Goal: Task Accomplishment & Management: Complete application form

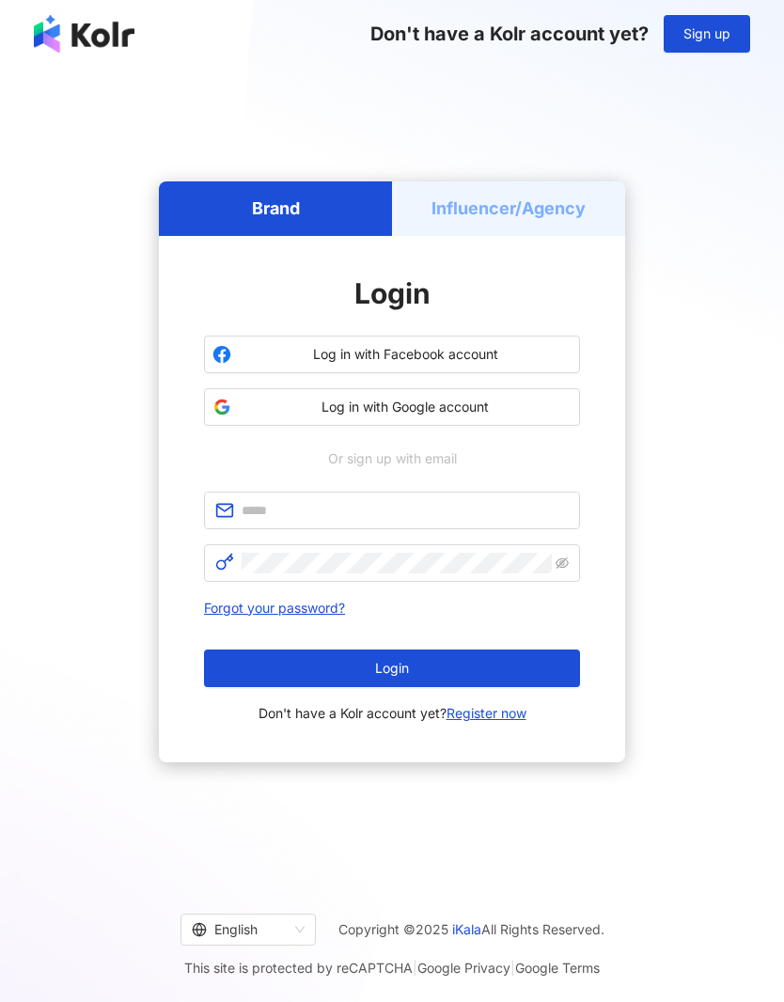
click at [511, 417] on span "Log in with Google account" at bounding box center [405, 407] width 333 height 19
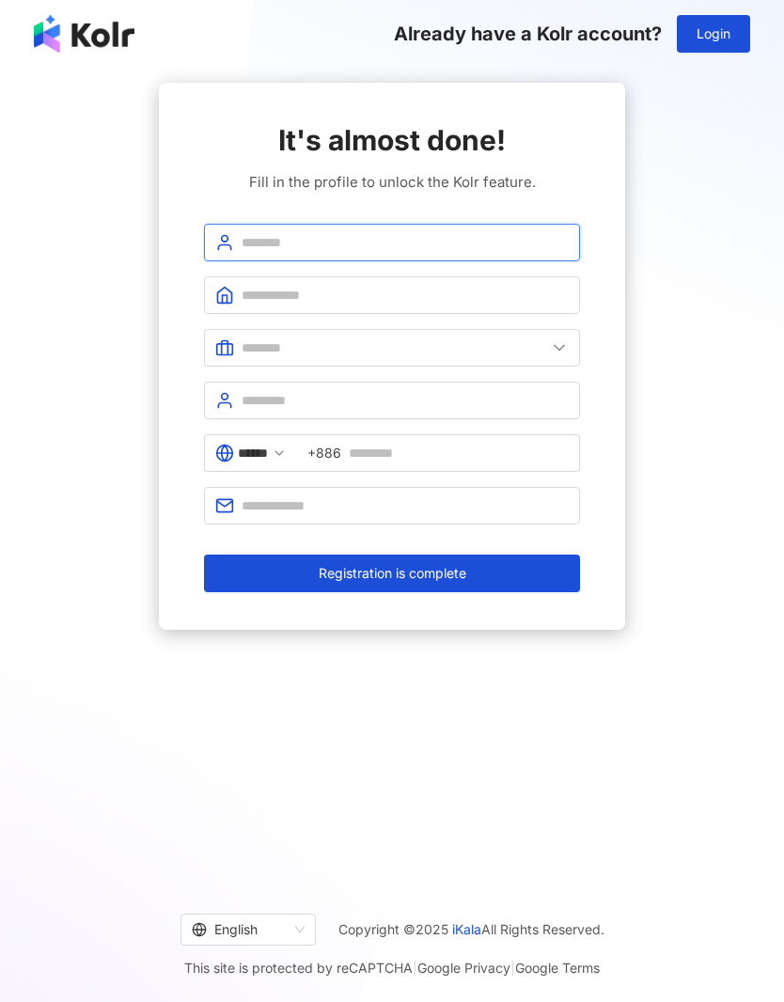
click at [249, 240] on input "text" at bounding box center [405, 242] width 327 height 21
type input "**********"
click at [231, 289] on icon at bounding box center [224, 295] width 19 height 19
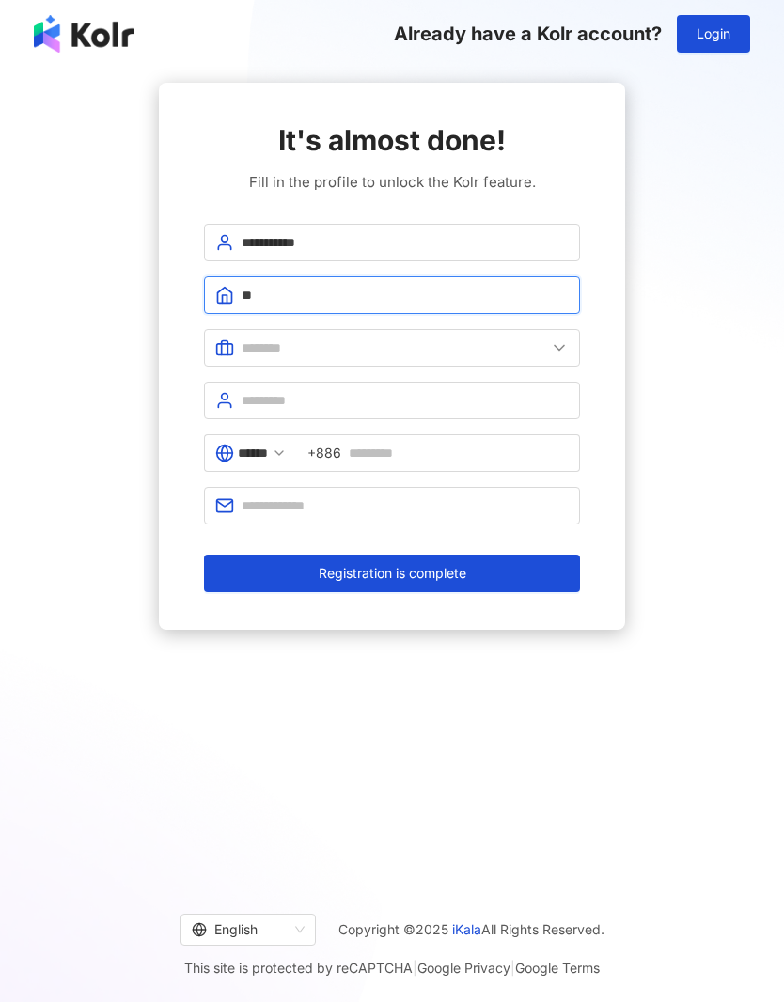
type input "**"
click at [238, 335] on span at bounding box center [392, 348] width 376 height 38
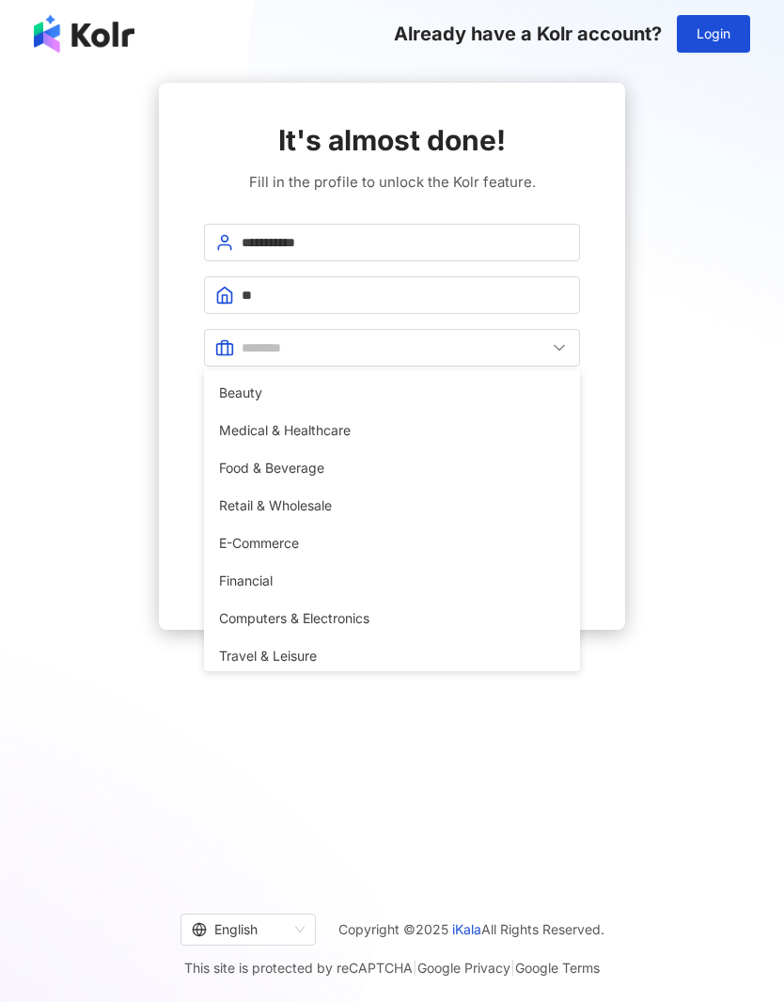
click at [258, 397] on span "Beauty" at bounding box center [392, 393] width 346 height 21
type input "******"
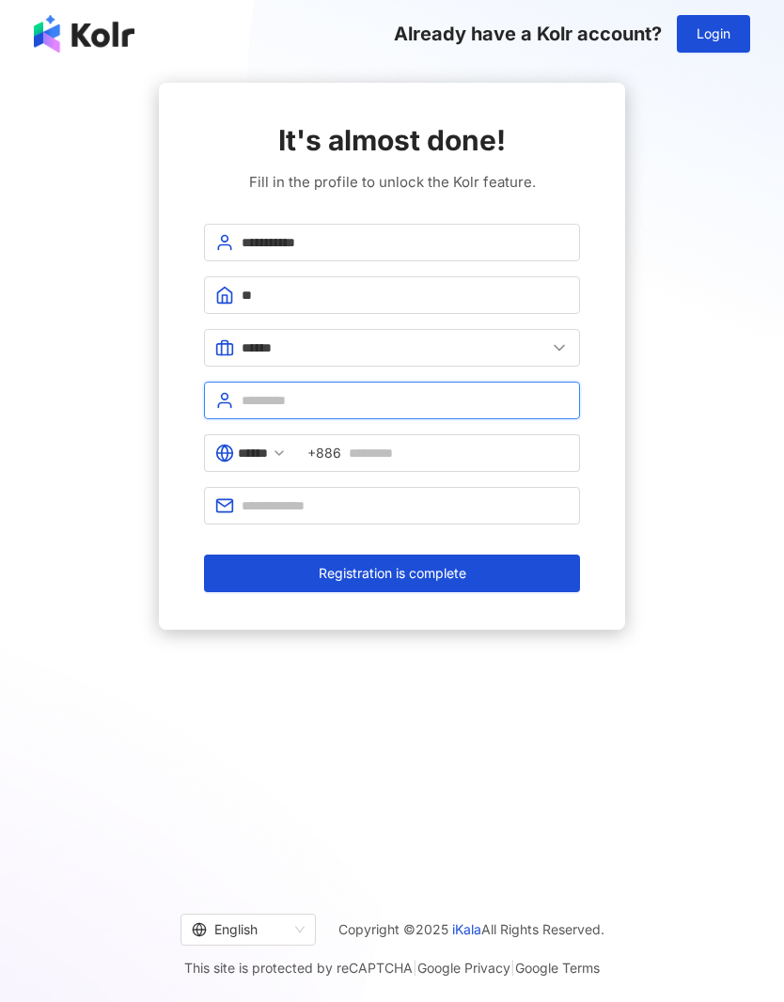
click at [251, 398] on input "text" at bounding box center [405, 400] width 327 height 21
type input "**"
click at [268, 462] on input "******" at bounding box center [253, 453] width 30 height 21
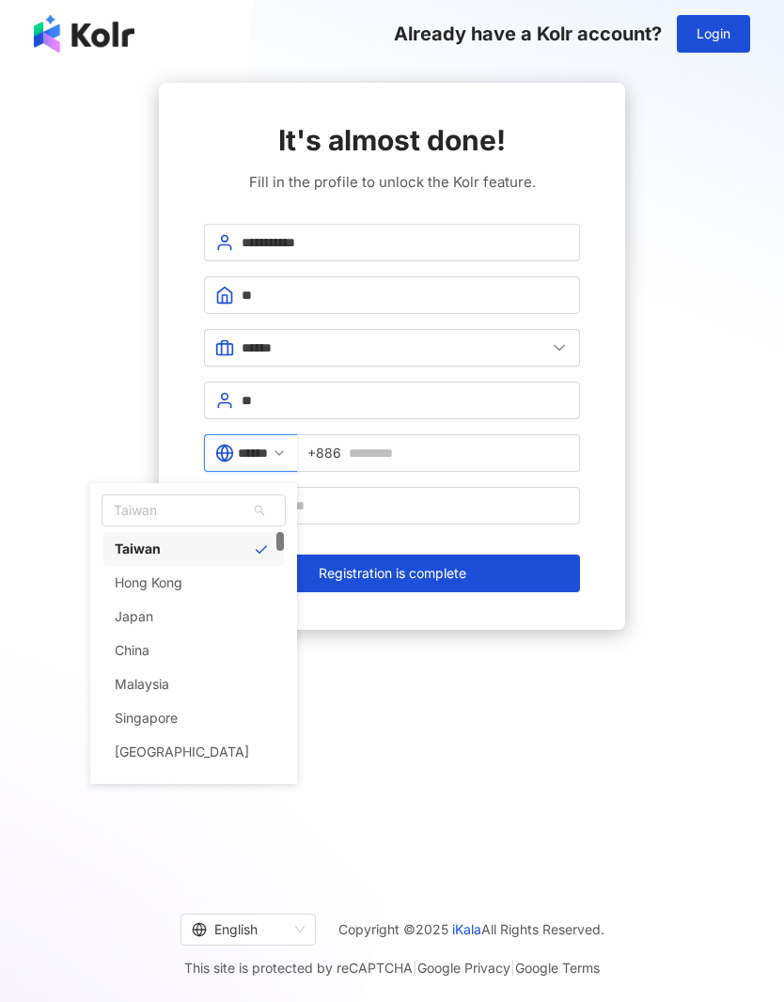
click at [143, 515] on span "Taiwan" at bounding box center [193, 511] width 182 height 30
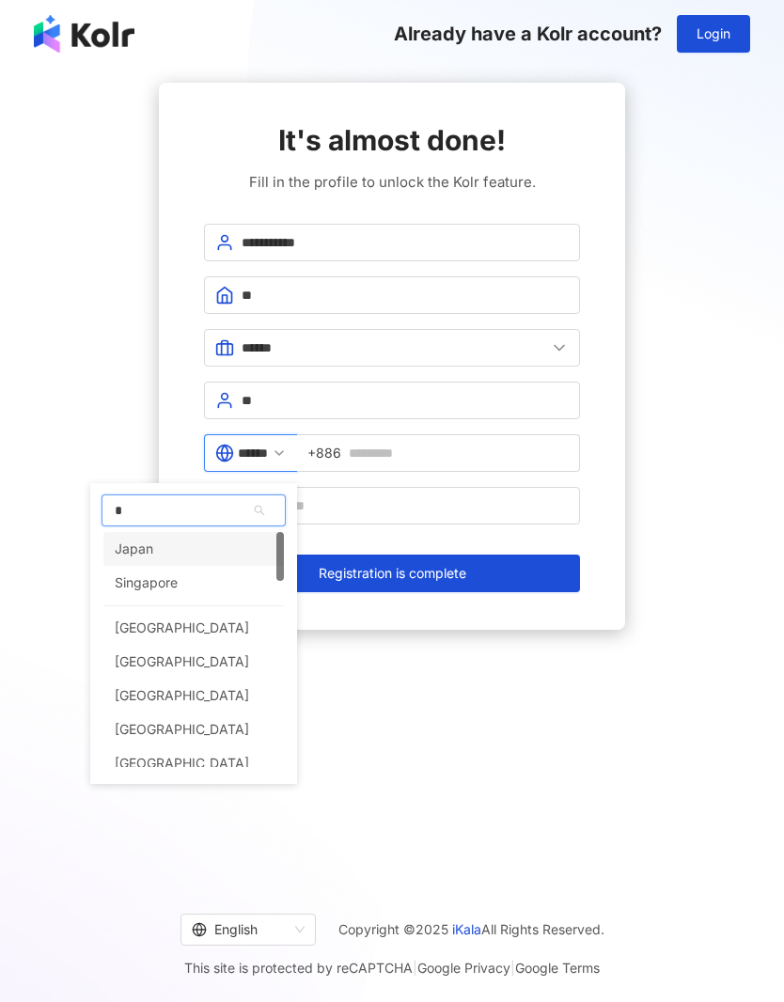
type input "**"
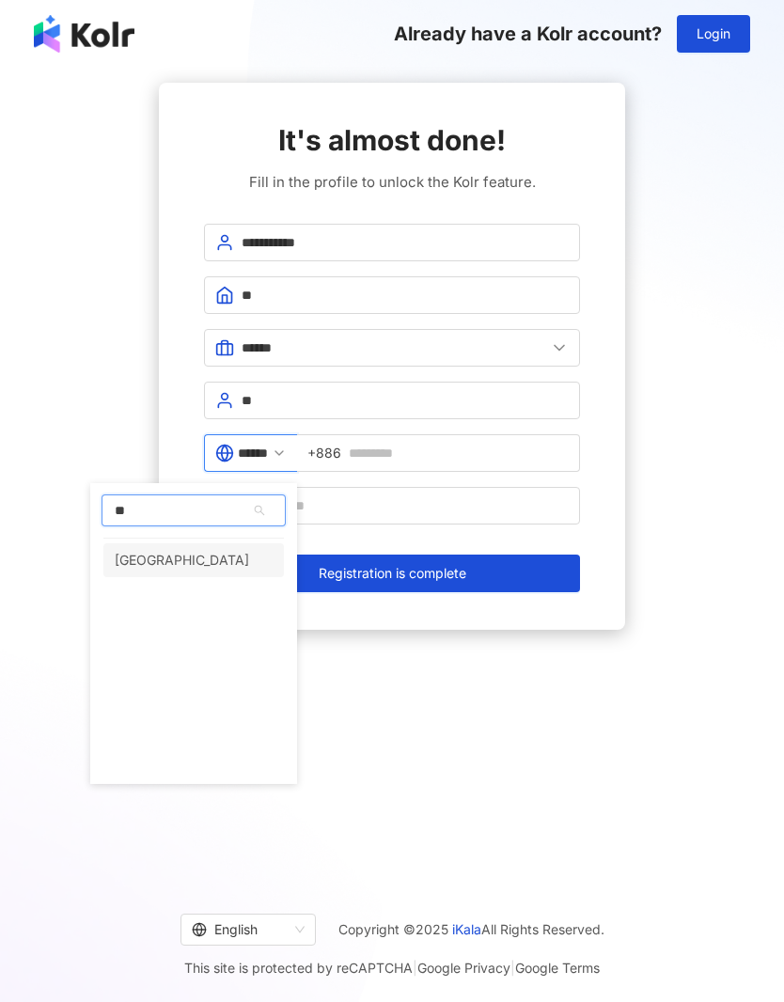
click at [139, 561] on div "[GEOGRAPHIC_DATA]" at bounding box center [182, 561] width 134 height 34
type input "**********"
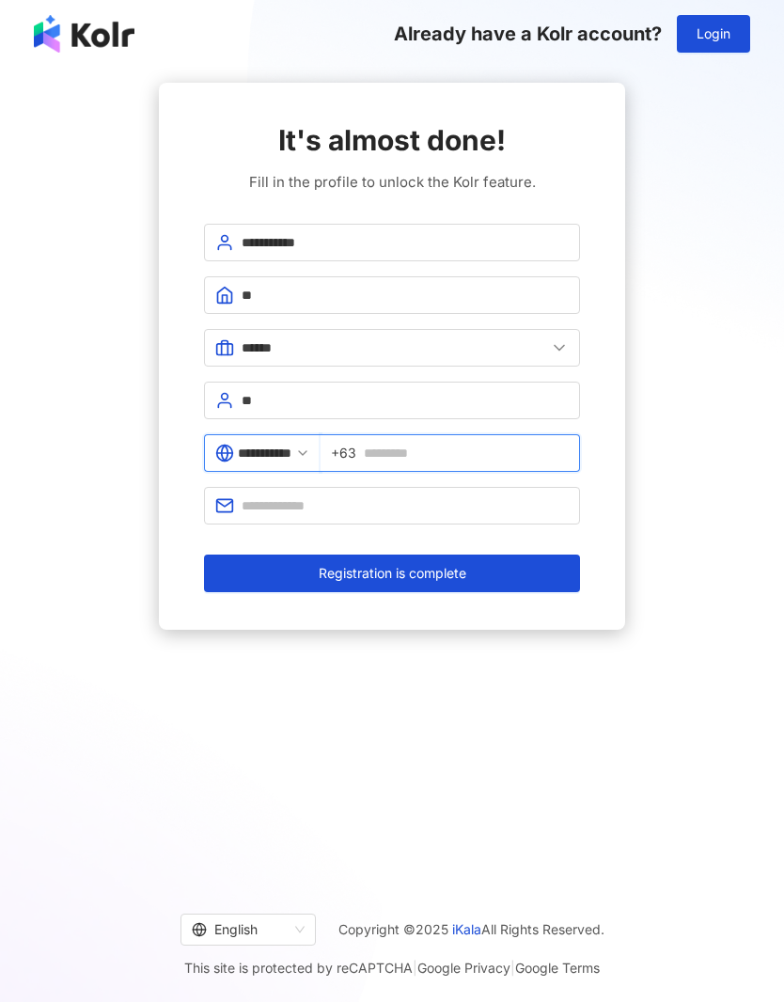
click at [523, 463] on input "text" at bounding box center [466, 453] width 205 height 21
type input "**********"
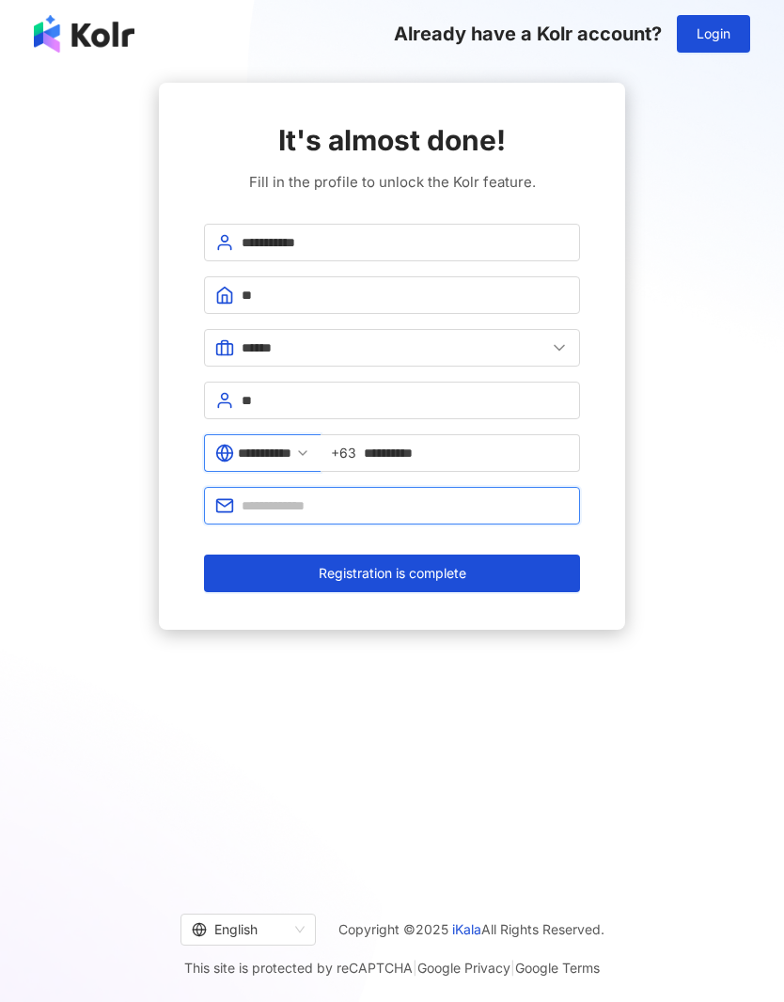
click at [510, 514] on input "text" at bounding box center [405, 506] width 327 height 21
type input "**********"
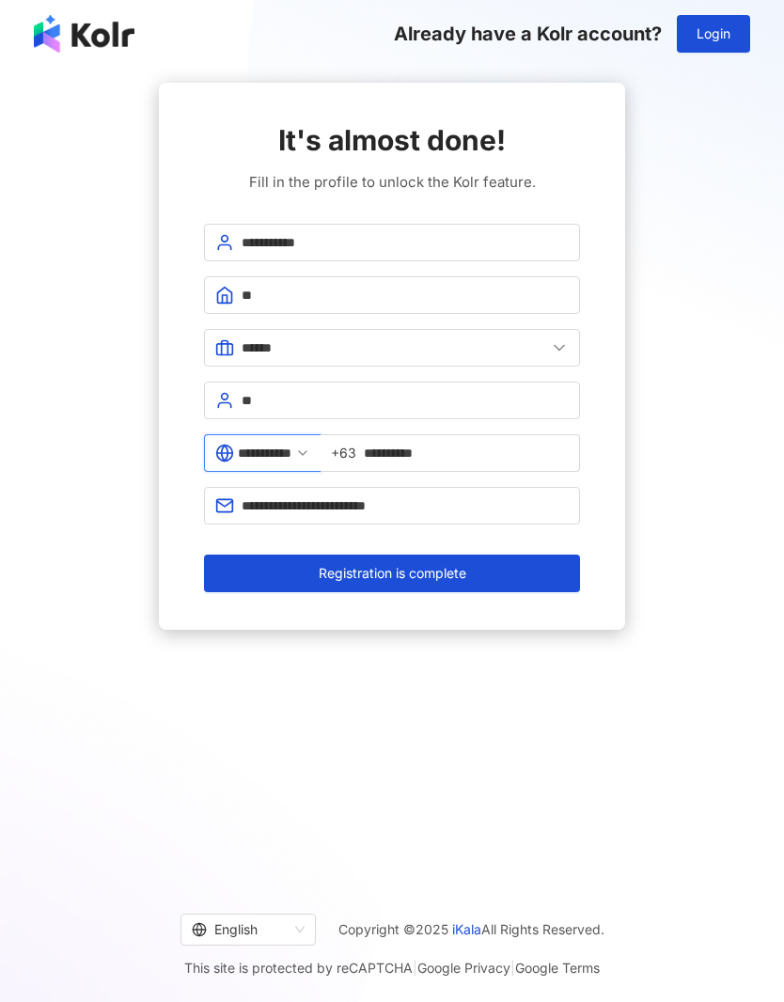
click at [528, 576] on button "Registration is complete" at bounding box center [392, 574] width 376 height 38
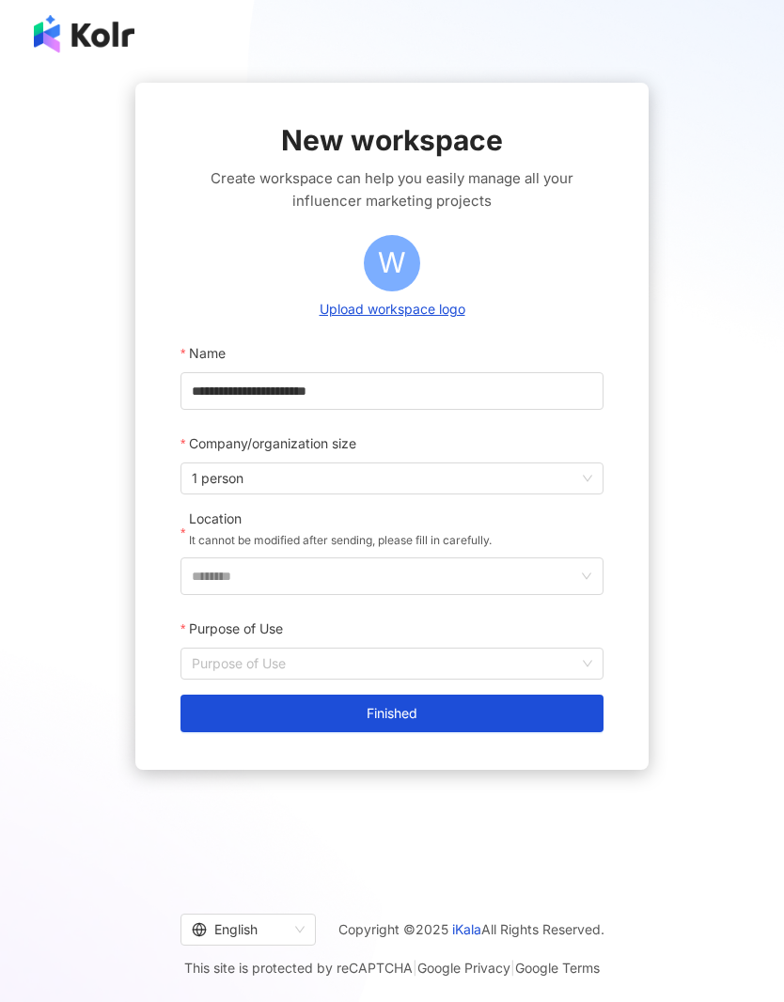
click at [555, 577] on input "********" at bounding box center [385, 577] width 386 height 36
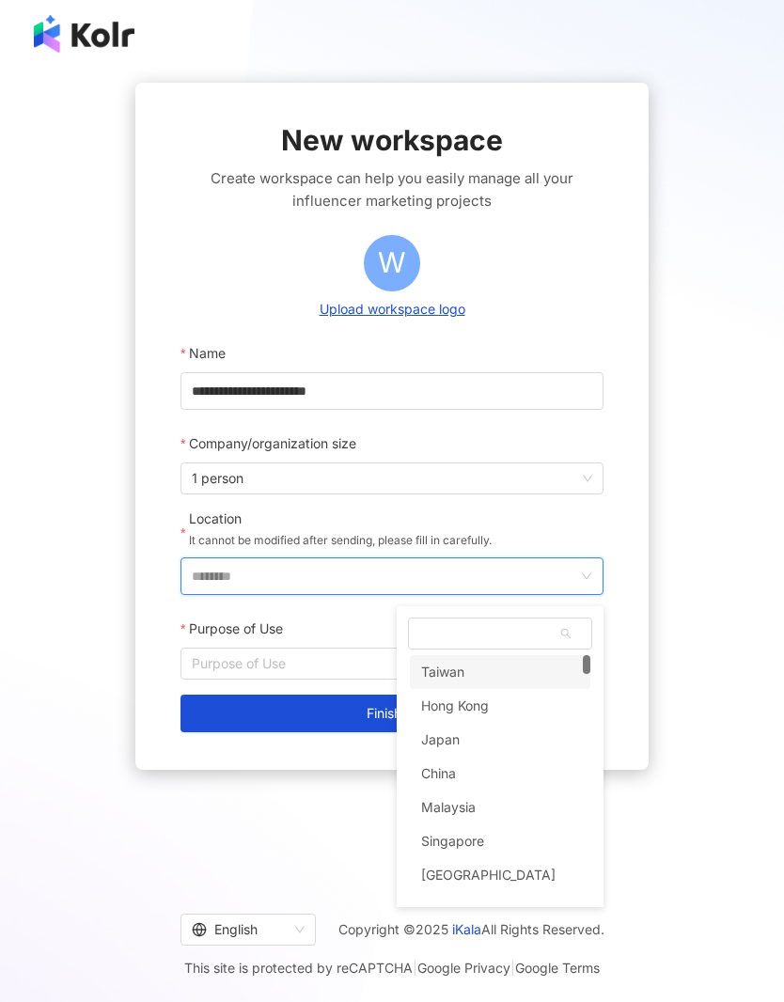
click at [535, 623] on span at bounding box center [500, 634] width 182 height 30
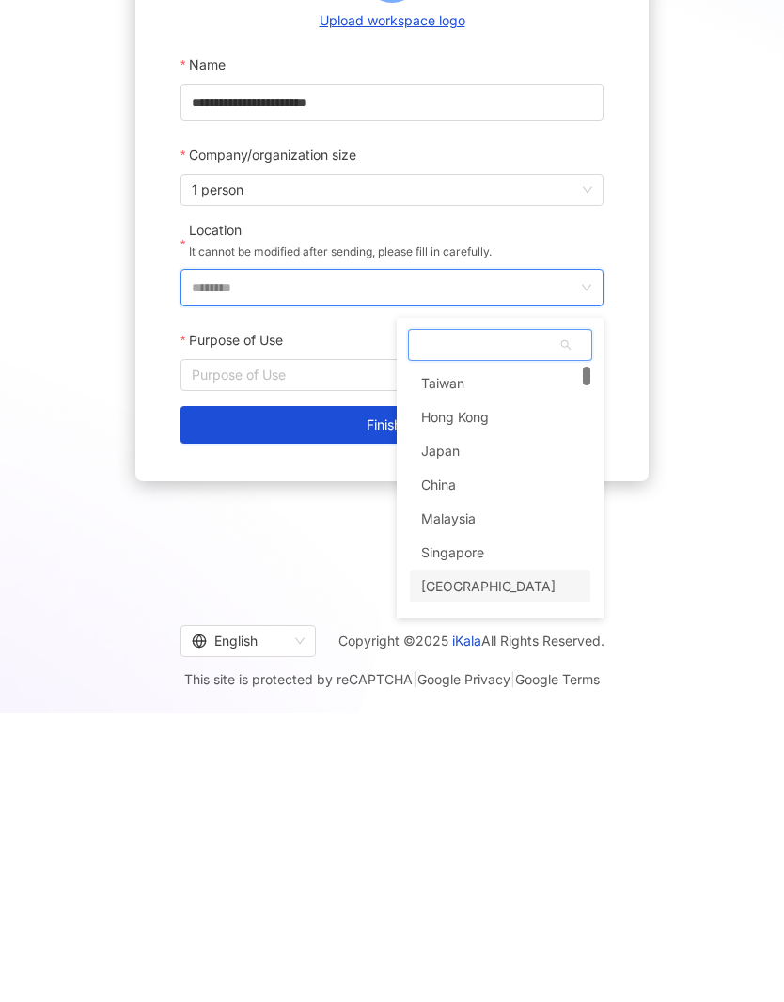
click at [529, 859] on div "[GEOGRAPHIC_DATA]" at bounding box center [500, 876] width 181 height 34
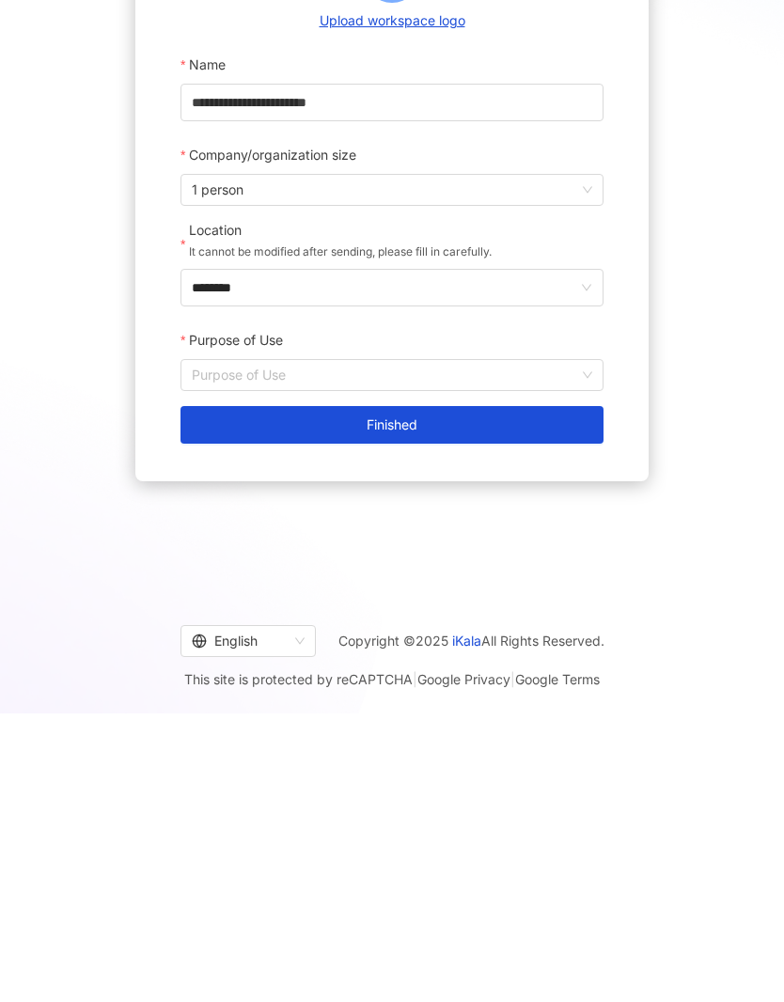
scroll to position [85, 0]
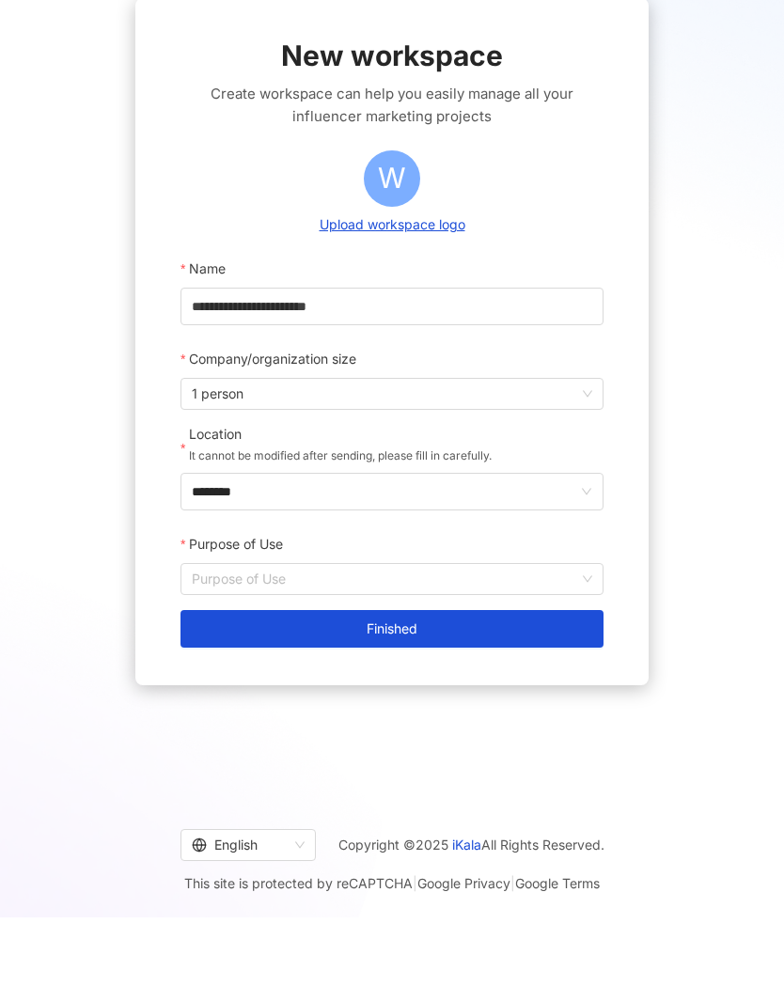
click at [538, 575] on input "Purpose of Use" at bounding box center [392, 579] width 401 height 30
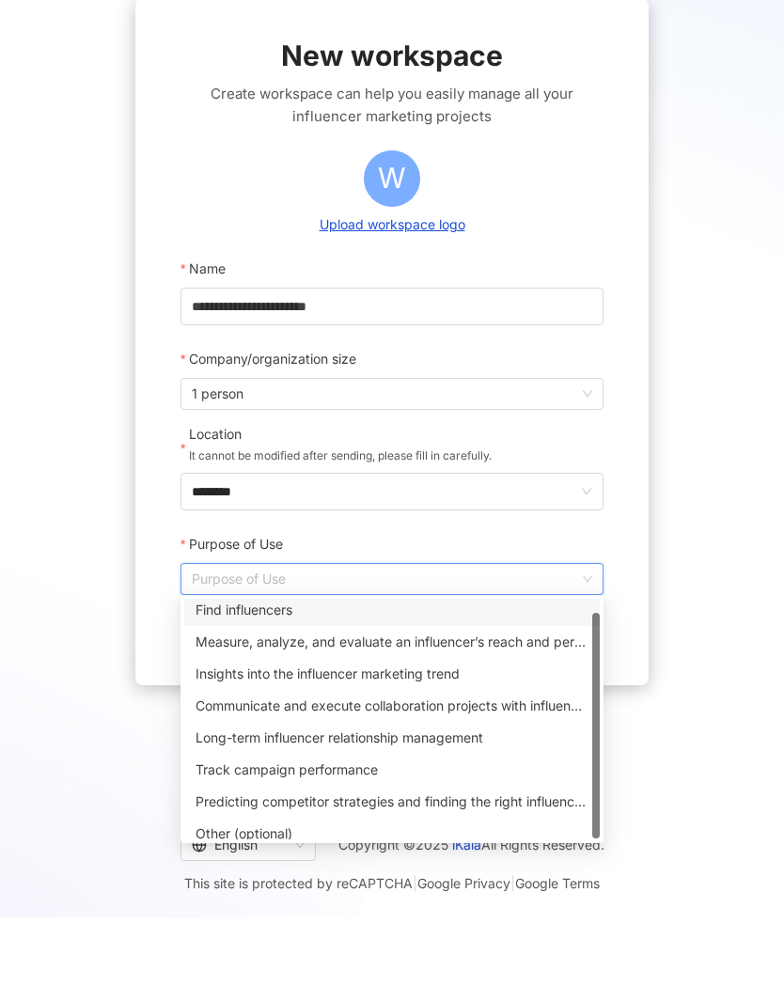
scroll to position [0, 0]
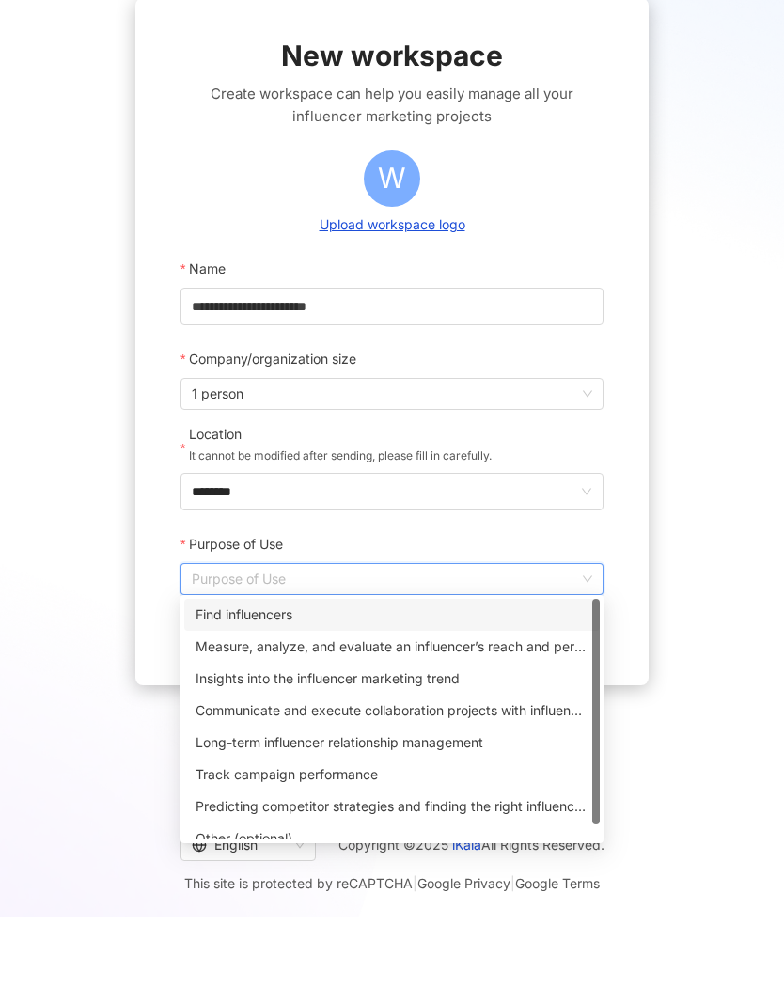
click at [523, 623] on div "Find influencers" at bounding box center [392, 615] width 393 height 21
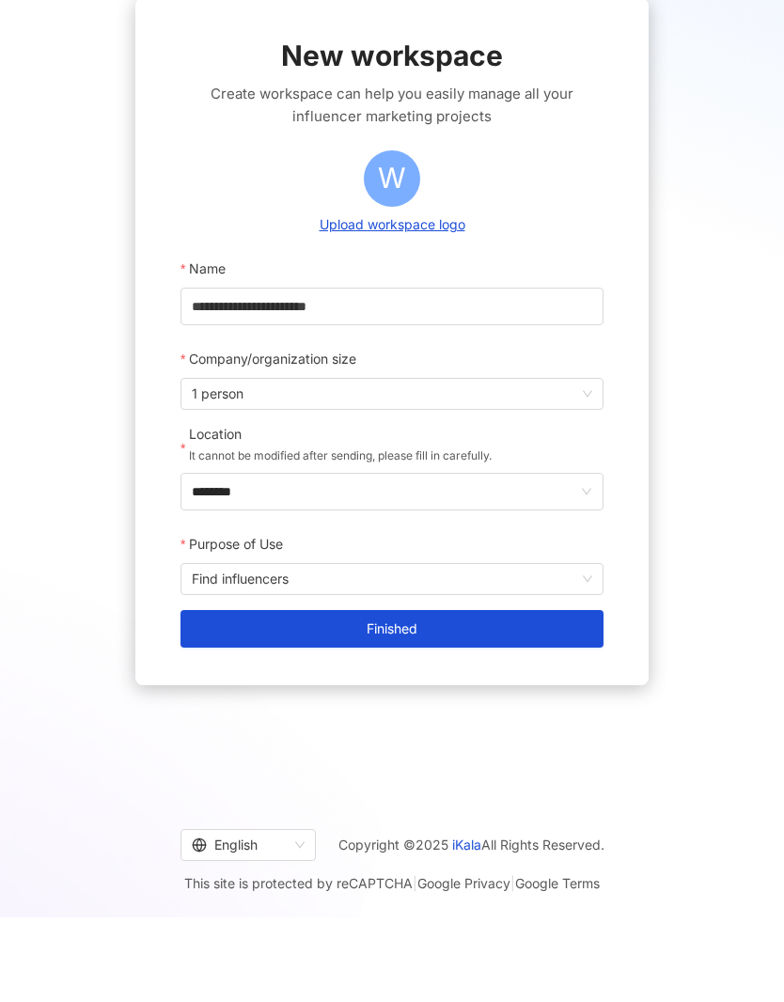
click at [549, 583] on span "Find influencers" at bounding box center [392, 579] width 401 height 30
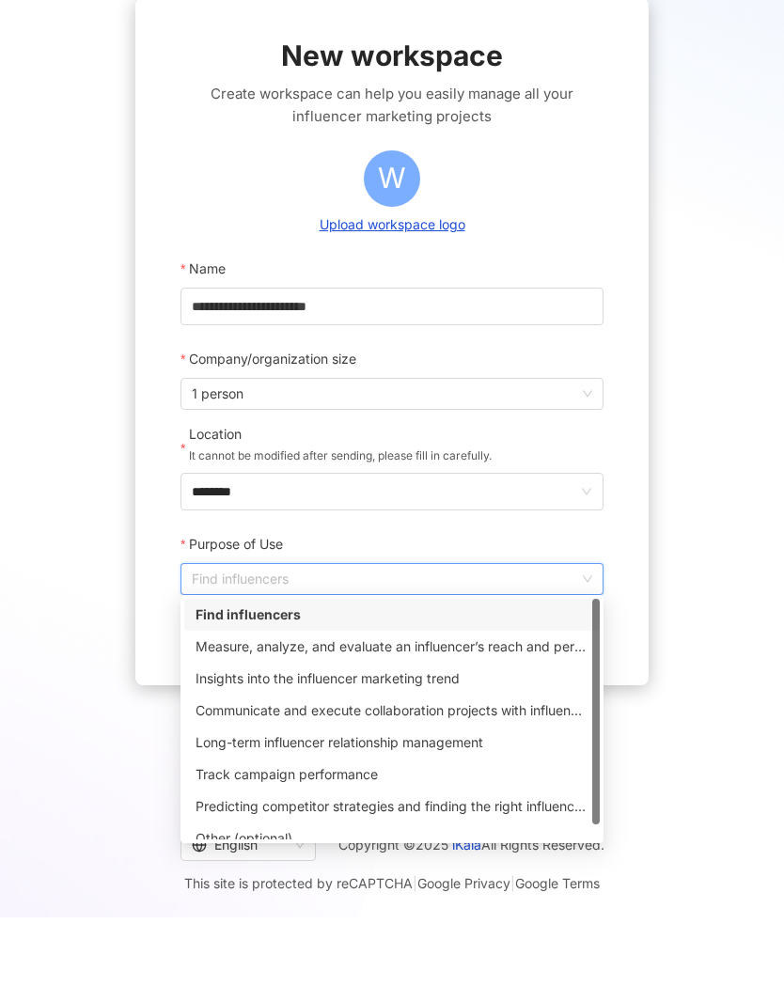
click at [448, 837] on div "Other (optional)" at bounding box center [392, 838] width 393 height 21
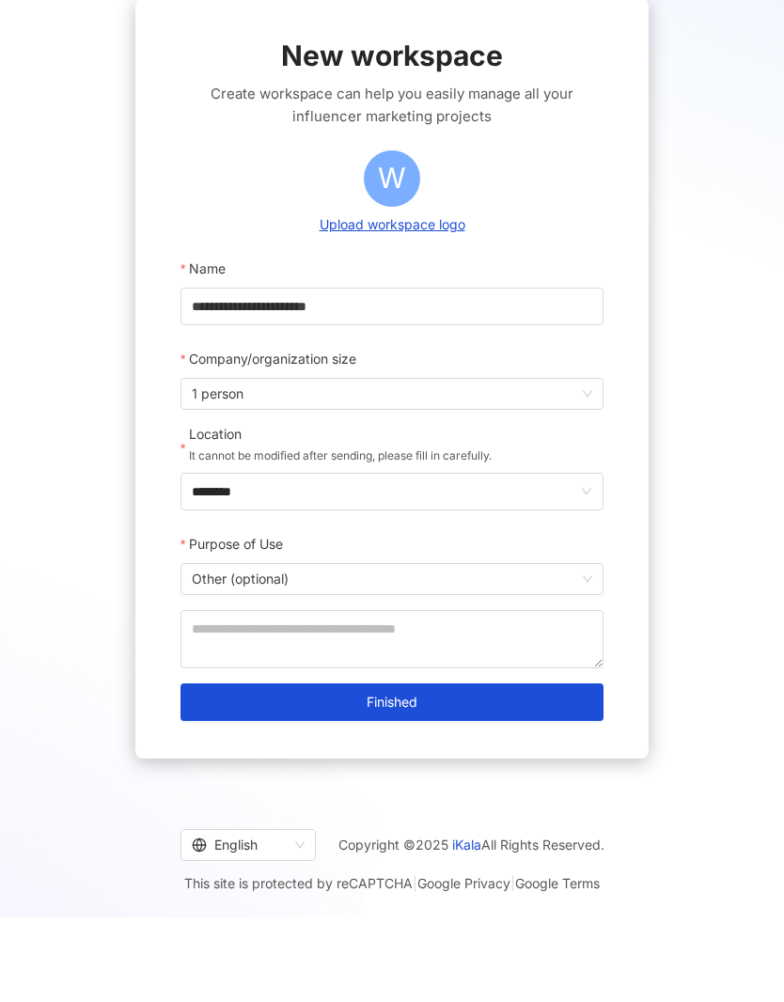
click at [522, 695] on button "Finished" at bounding box center [392, 703] width 423 height 38
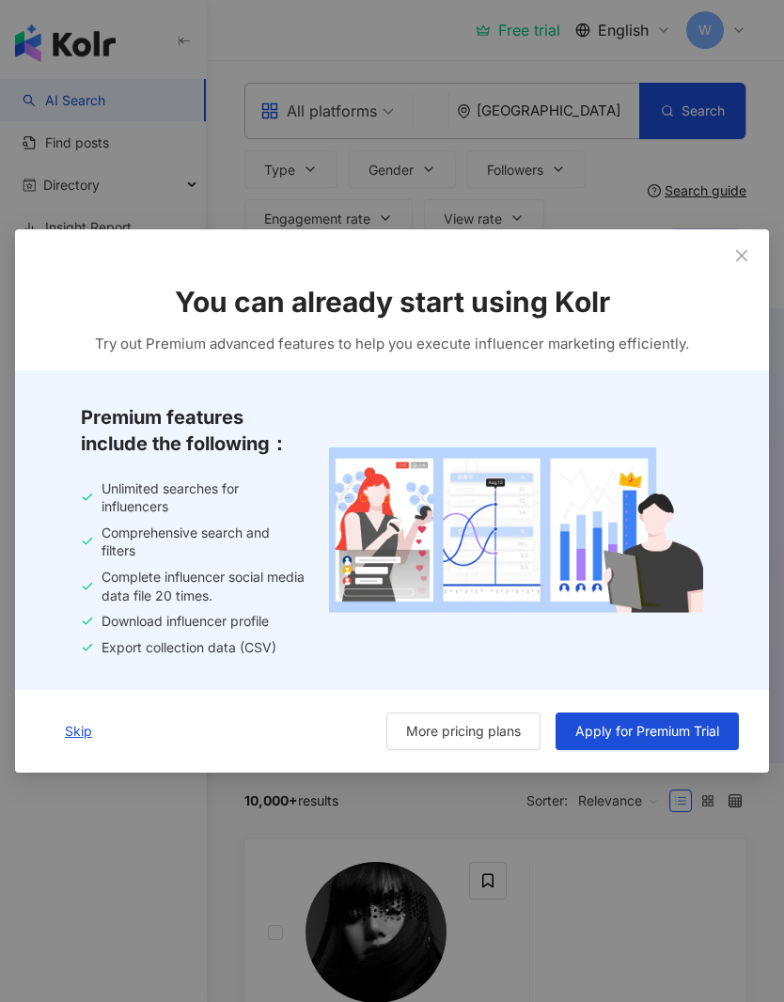
click at [734, 346] on div "You can already start using Kolr Try out Premium advanced features to help you …" at bounding box center [392, 318] width 754 height 103
click at [739, 339] on div "You can already start using Kolr Try out Premium advanced features to help you …" at bounding box center [392, 318] width 754 height 103
click at [739, 335] on div "You can already start using Kolr Try out Premium advanced features to help you …" at bounding box center [392, 318] width 754 height 103
click at [738, 335] on div "You can already start using Kolr Try out Premium advanced features to help you …" at bounding box center [392, 318] width 754 height 103
click at [75, 806] on div "You can already start using Kolr Try out Premium advanced features to help you …" at bounding box center [392, 501] width 784 height 1002
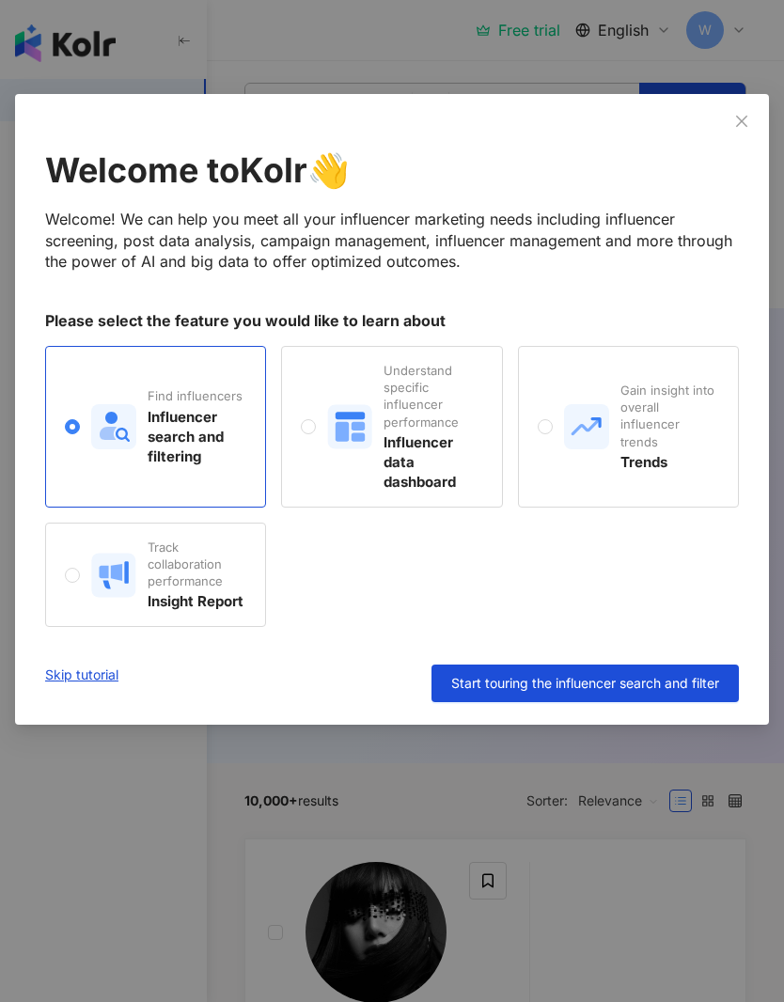
click at [55, 771] on div "Welcome to Kolr 👋 Welcome! We can help you meet all your influencer marketing n…" at bounding box center [392, 501] width 784 height 1002
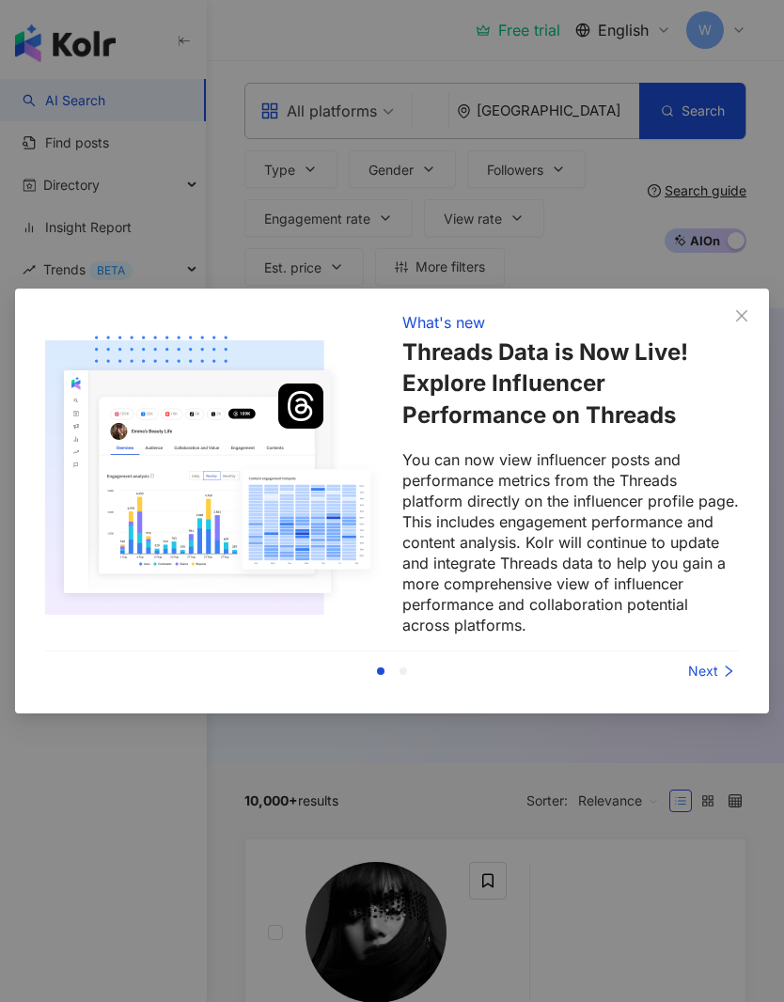
click at [737, 402] on h1 "Threads Data is Now Live! Explore Influencer Performance on Threads" at bounding box center [570, 384] width 337 height 95
click at [737, 404] on h1 "Threads Data is Now Live! Explore Influencer Performance on Threads" at bounding box center [570, 384] width 337 height 95
click at [739, 396] on div "What's new Threads Data is Now Live! Explore Influencer Performance on Threads …" at bounding box center [392, 501] width 754 height 425
click at [739, 402] on div "What's new Threads Data is Now Live! Explore Influencer Performance on Threads …" at bounding box center [392, 501] width 754 height 425
click at [715, 753] on div "What's new Threads Data is Now Live! Explore Influencer Performance on Threads …" at bounding box center [392, 501] width 784 height 1002
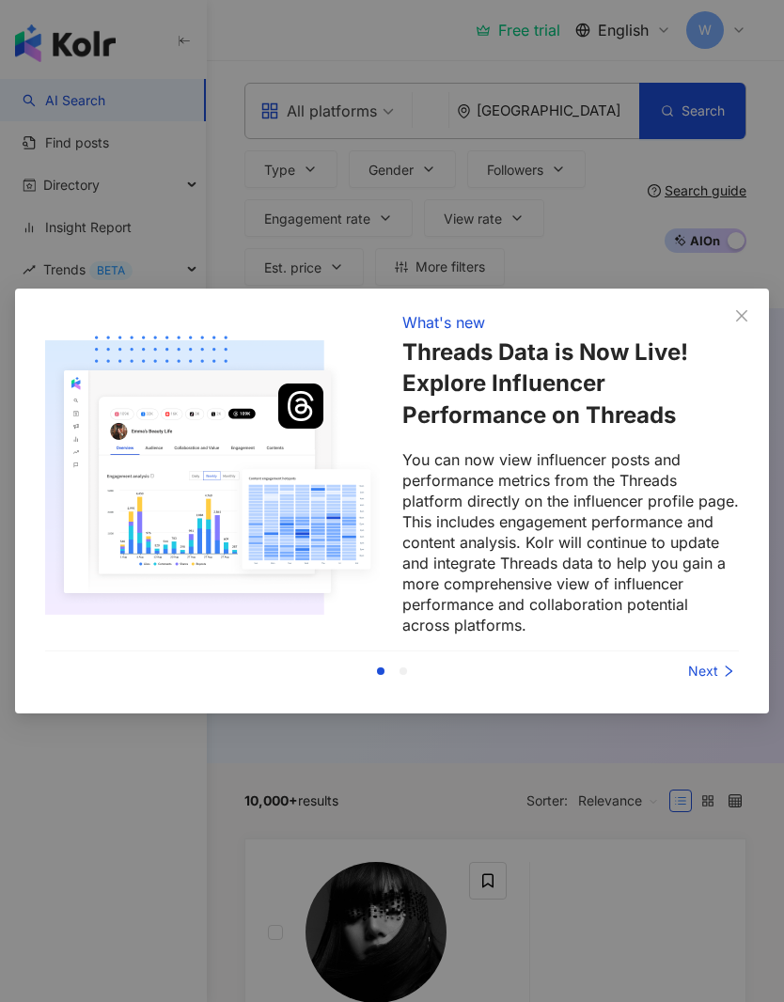
click at [723, 756] on div "What's new Threads Data is Now Live! Explore Influencer Performance on Threads …" at bounding box center [392, 501] width 784 height 1002
click at [709, 761] on div "What's new Threads Data is Now Live! Explore Influencer Performance on Threads …" at bounding box center [392, 501] width 784 height 1002
click at [747, 405] on div "What's new Threads Data is Now Live! Explore Influencer Performance on Threads …" at bounding box center [392, 501] width 754 height 425
click at [214, 310] on div "What's new Threads Data is Now Live! Explore Influencer Performance on Threads …" at bounding box center [392, 501] width 754 height 425
click at [718, 665] on div "Next" at bounding box center [668, 671] width 141 height 21
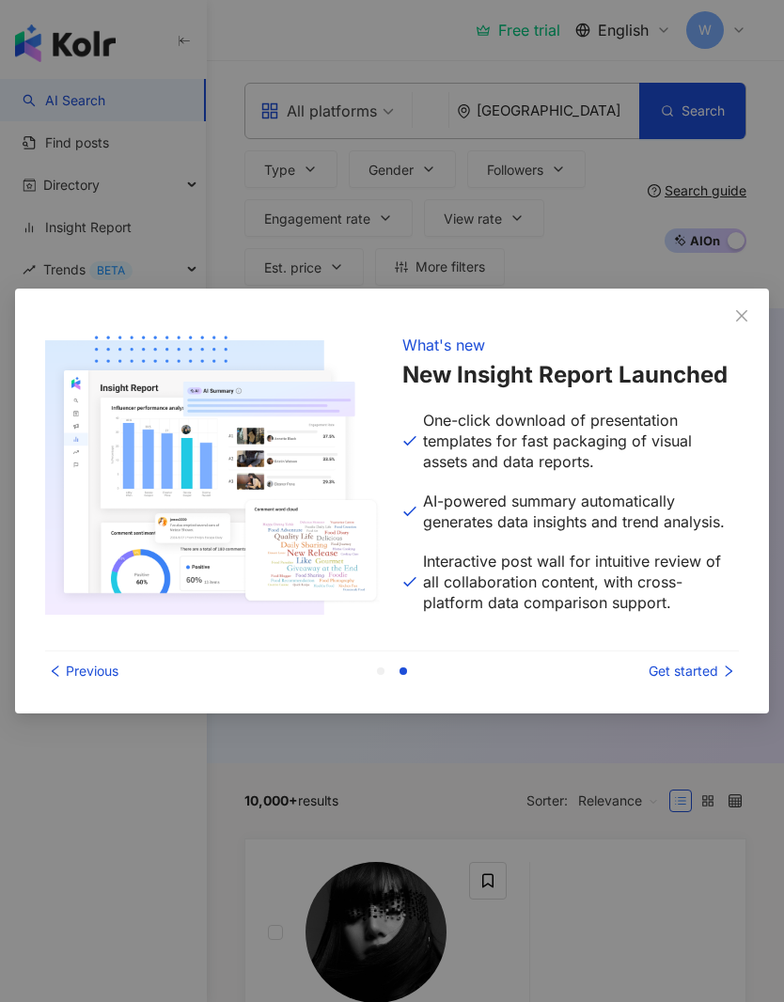
click at [718, 664] on div "Get started" at bounding box center [668, 671] width 141 height 21
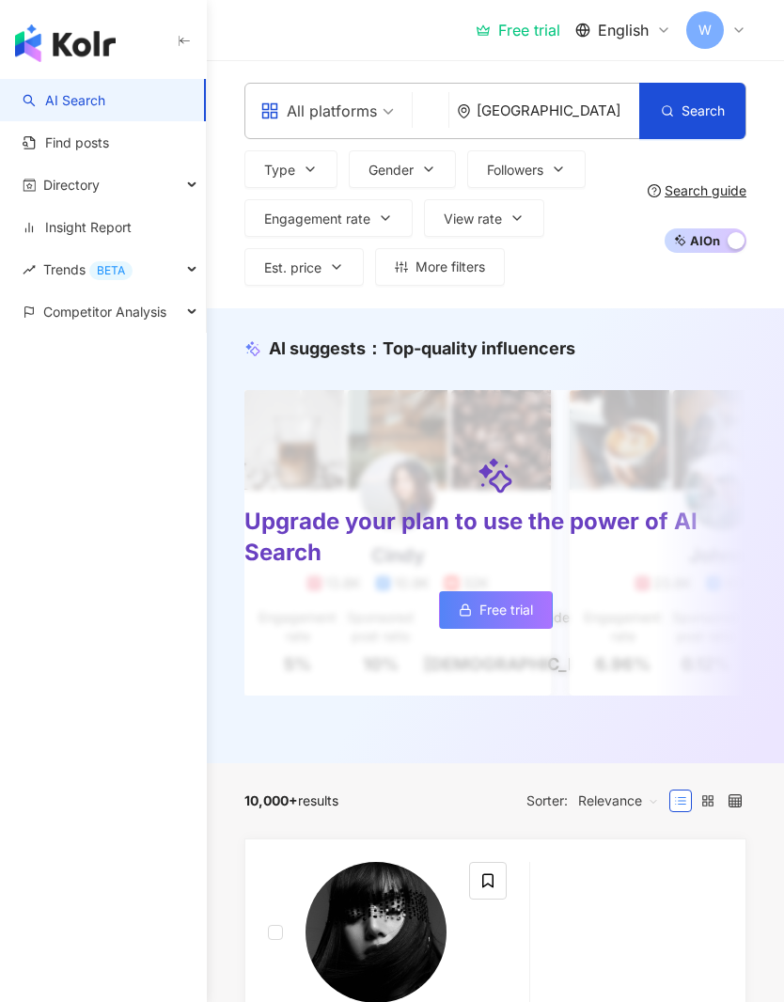
click at [378, 107] on span "All platforms" at bounding box center [327, 111] width 134 height 30
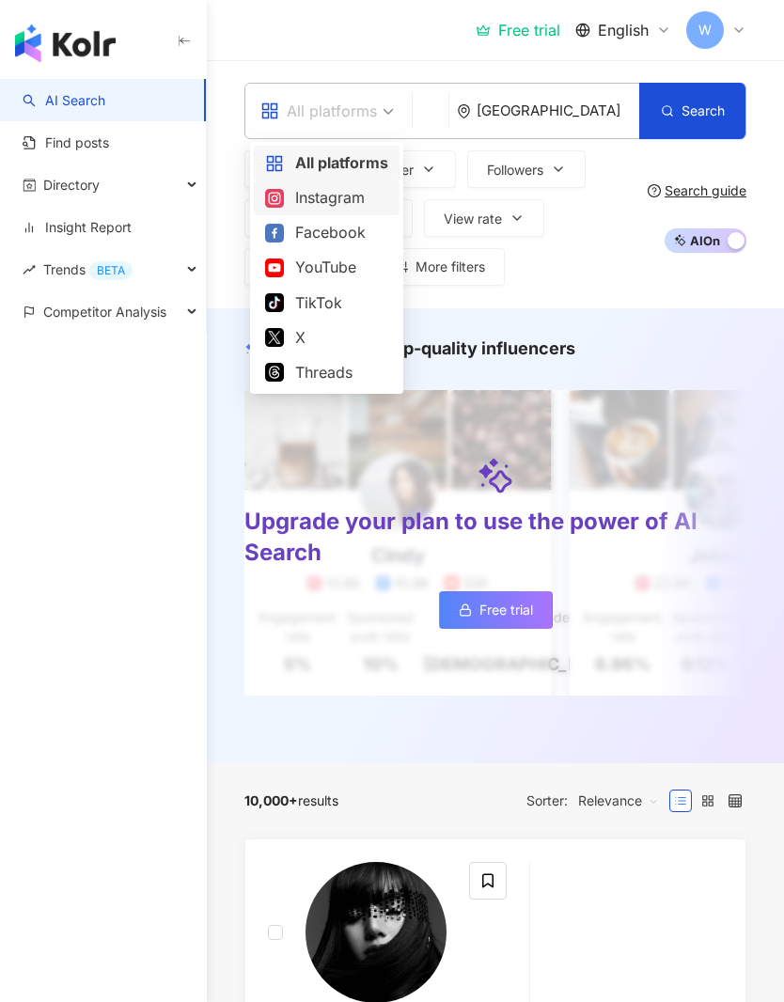
click at [365, 199] on div "Instagram" at bounding box center [326, 198] width 123 height 24
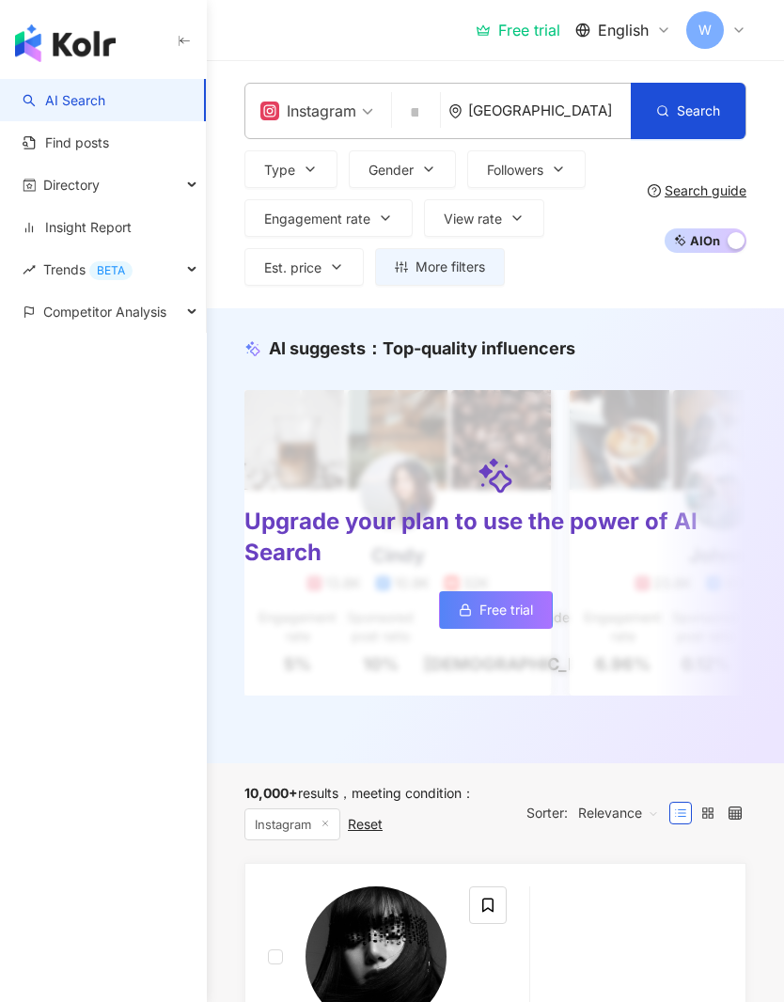
click at [433, 113] on input "search" at bounding box center [416, 113] width 33 height 36
type input "********"
click at [491, 174] on div "4,123,626 Followers" at bounding box center [540, 178] width 104 height 16
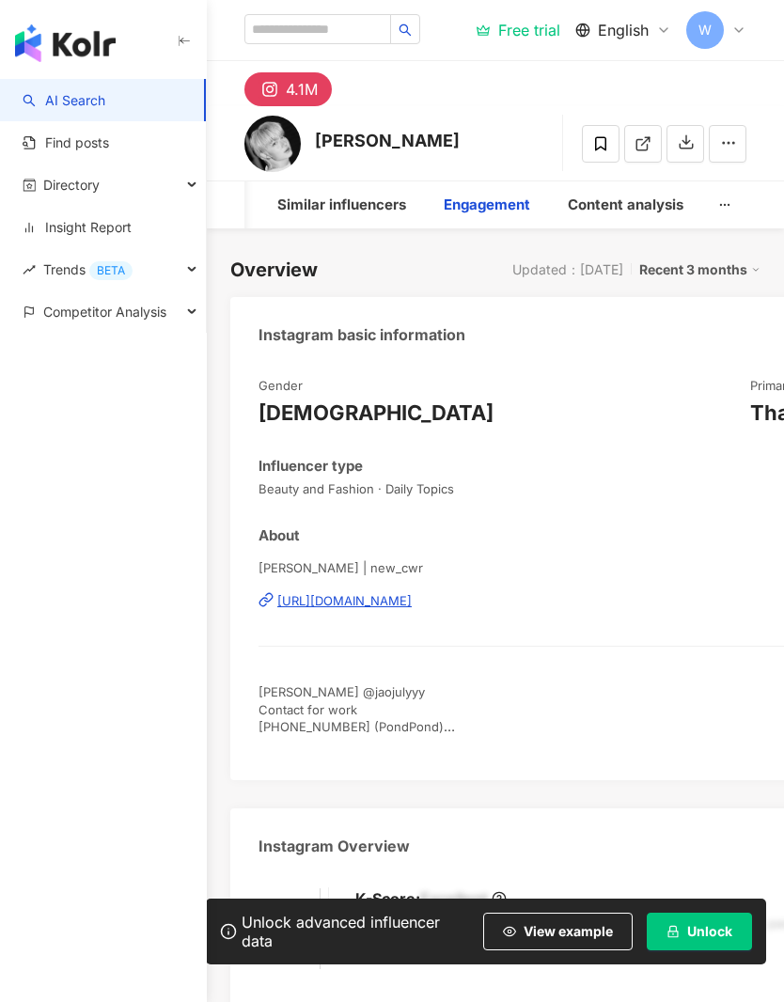
click at [488, 211] on div "Engagement" at bounding box center [487, 205] width 87 height 23
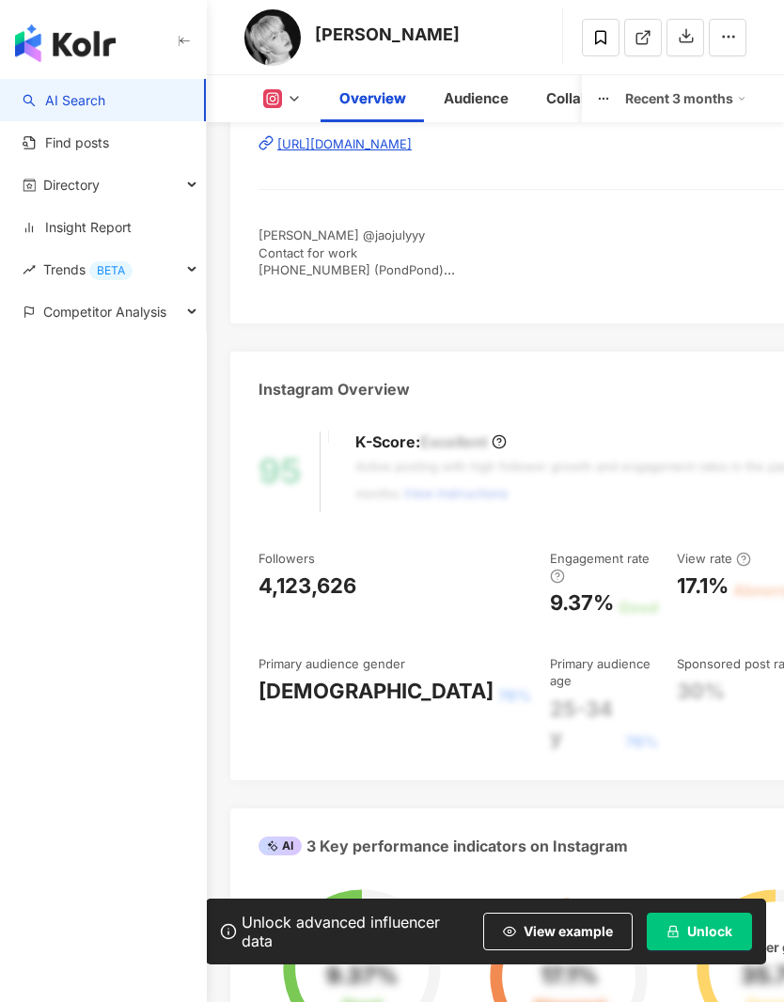
click at [27, 148] on link "Find posts" at bounding box center [66, 143] width 87 height 19
click at [36, 144] on link "Find posts" at bounding box center [66, 143] width 87 height 19
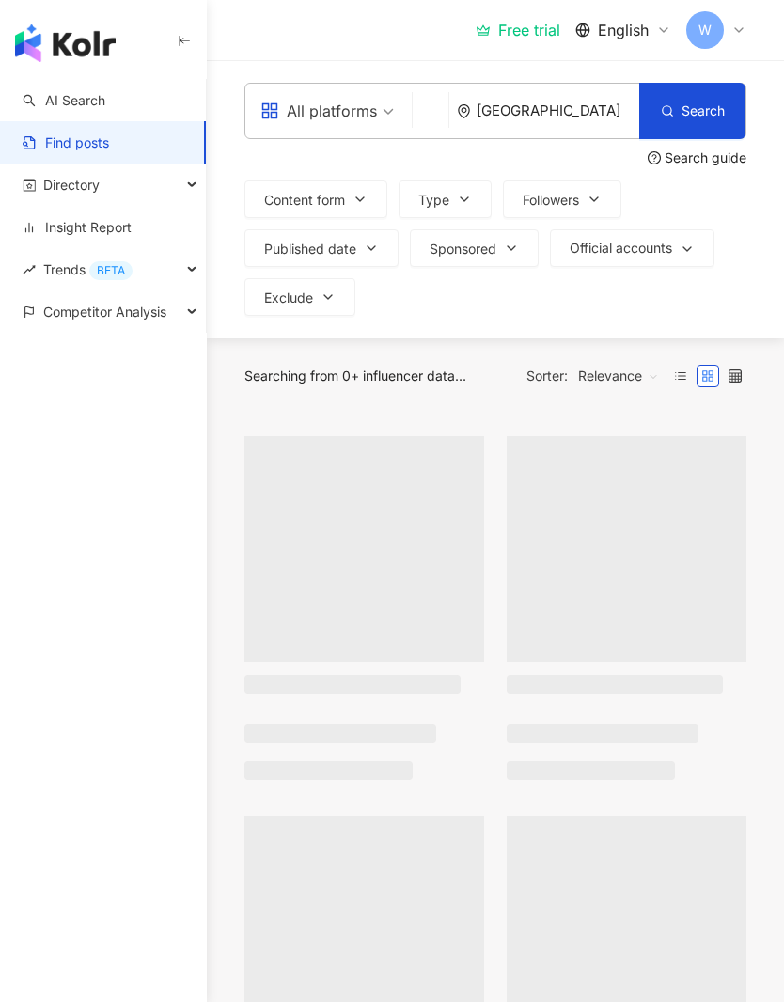
click at [32, 97] on link "AI Search" at bounding box center [64, 100] width 83 height 19
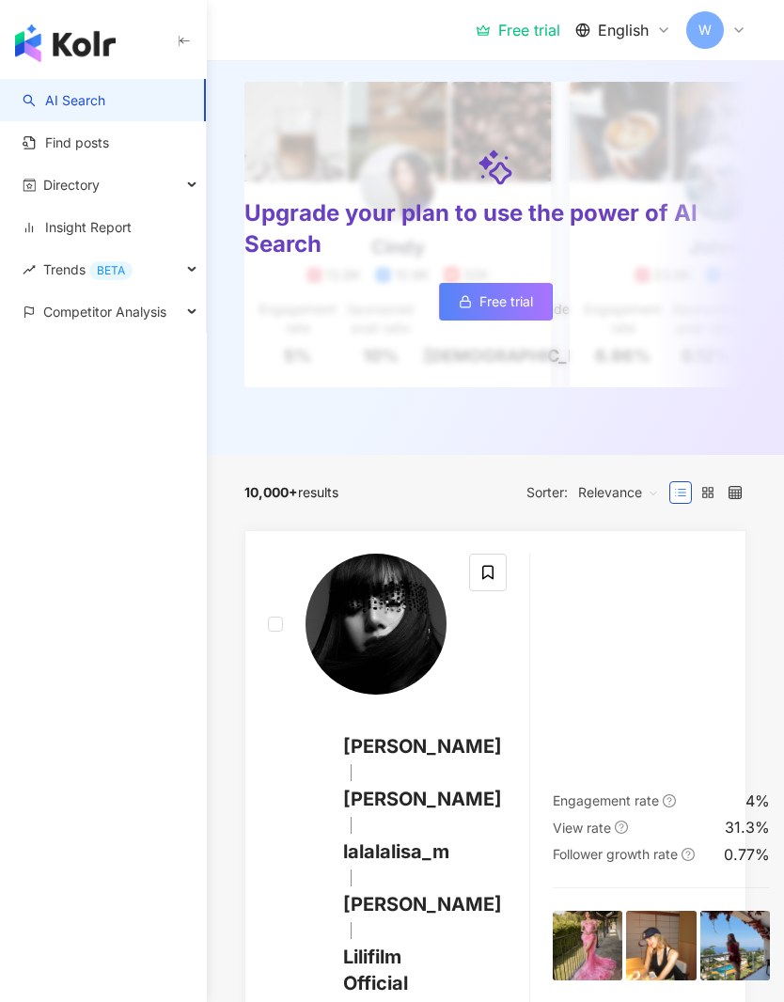
scroll to position [290, 0]
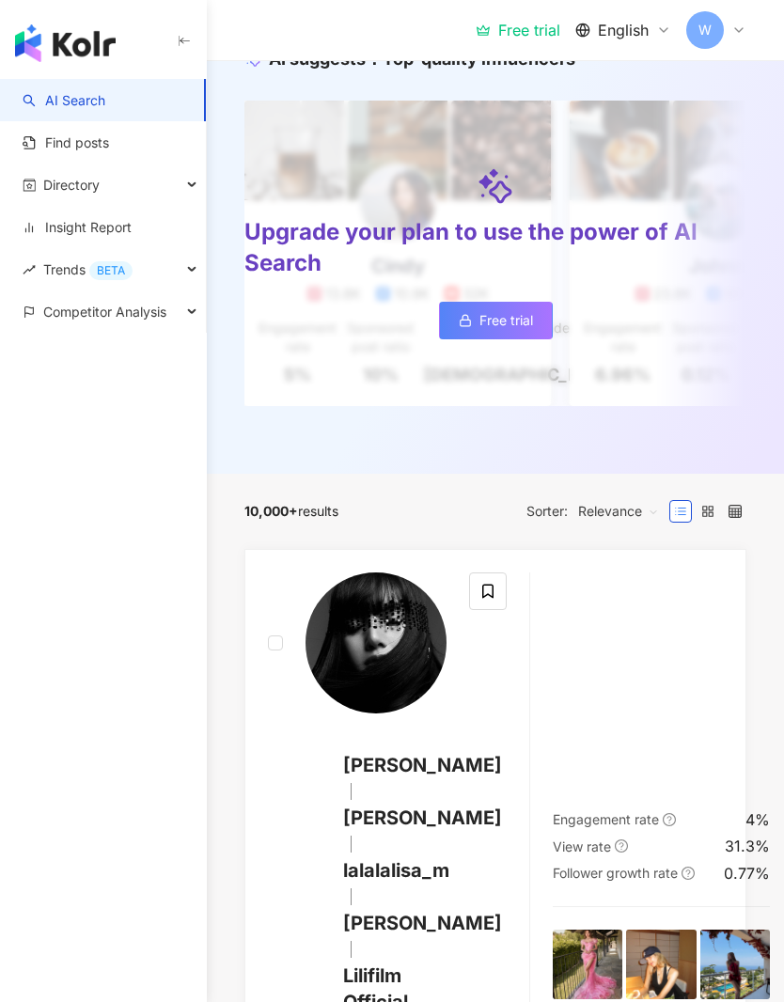
click at [109, 152] on link "Find posts" at bounding box center [66, 143] width 87 height 19
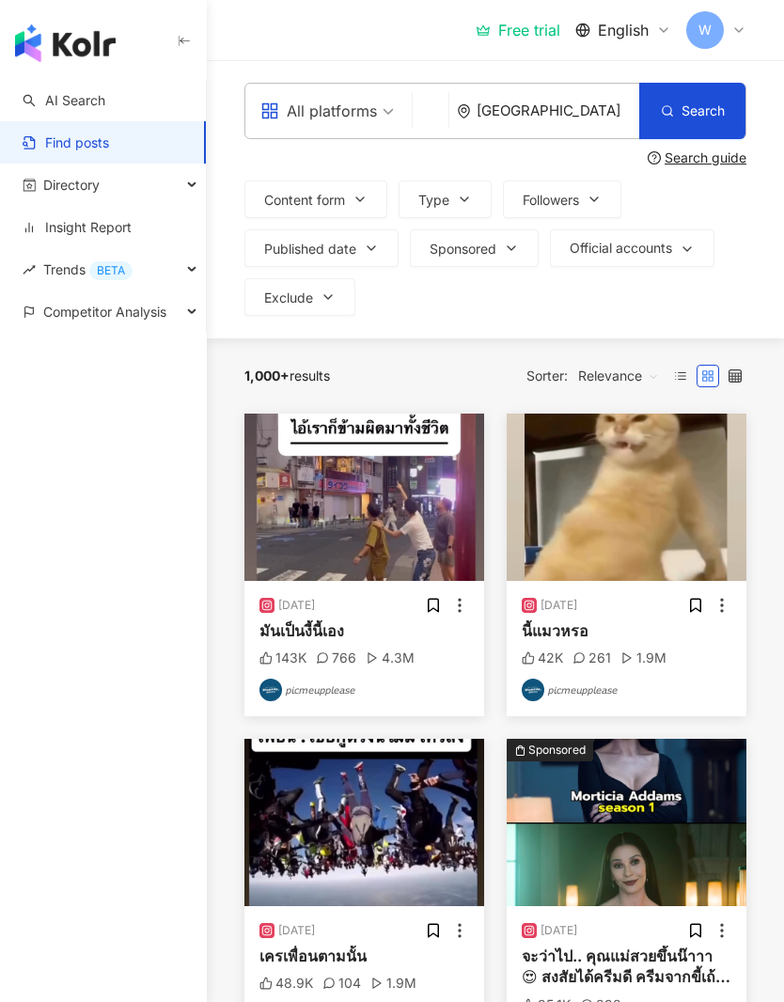
click at [88, 189] on span "Directory" at bounding box center [71, 185] width 56 height 42
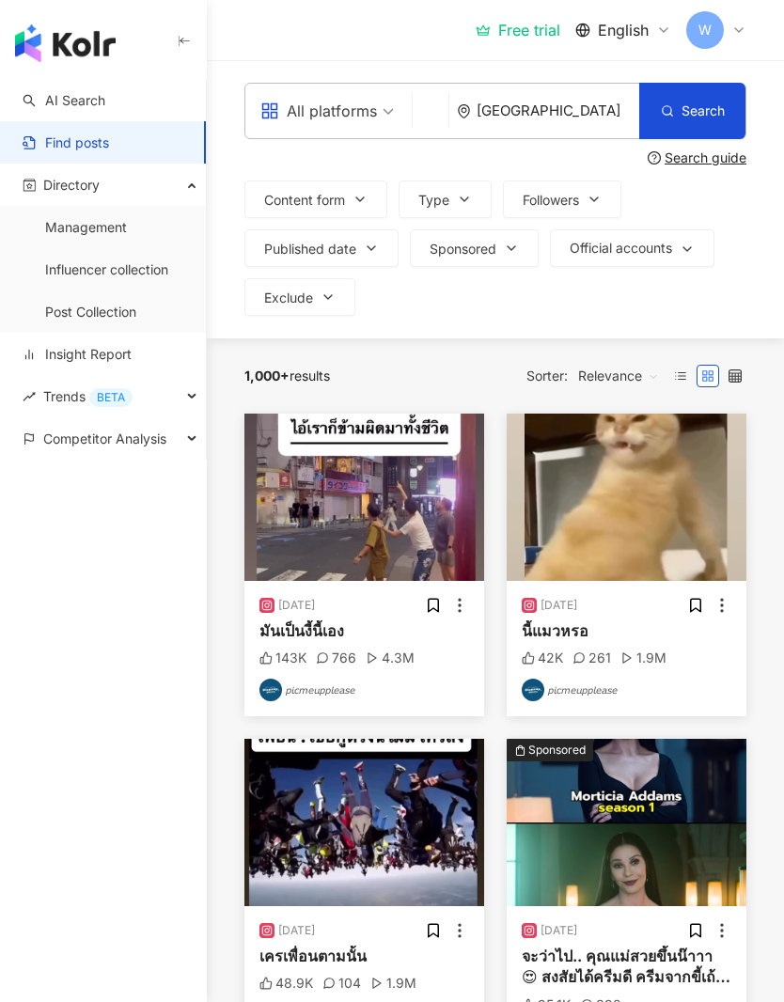
click at [82, 396] on span "Trends BETA" at bounding box center [87, 396] width 89 height 42
click at [50, 436] on link "Hashtag ranking" at bounding box center [96, 439] width 102 height 19
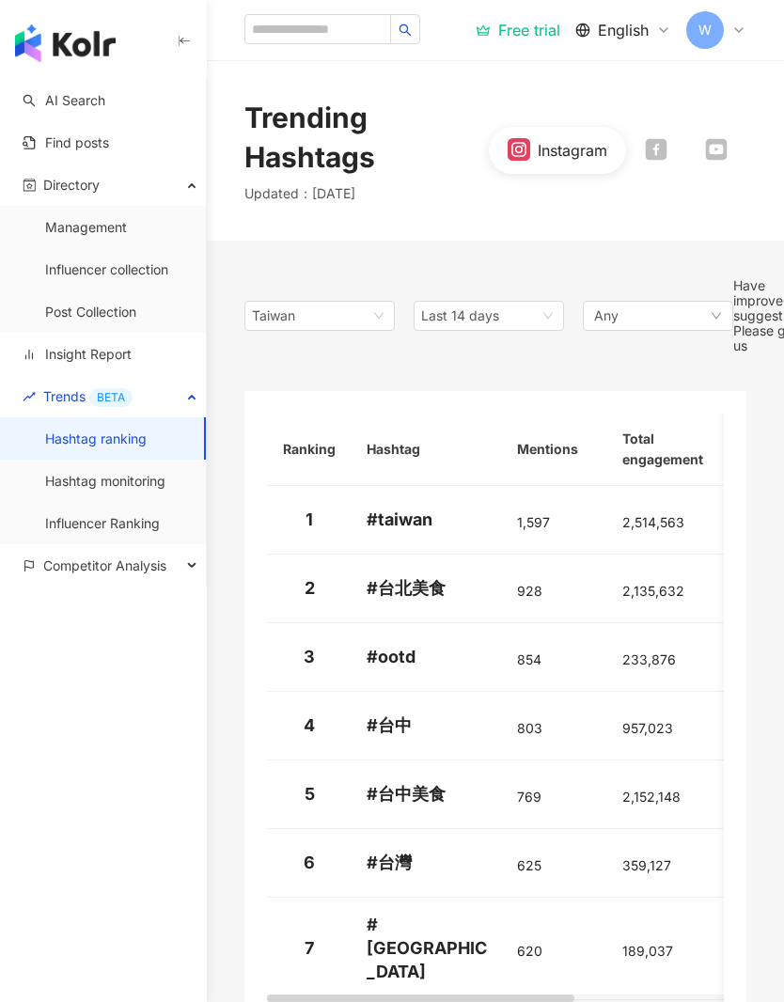
click at [265, 314] on div "Taiwan" at bounding box center [282, 316] width 61 height 28
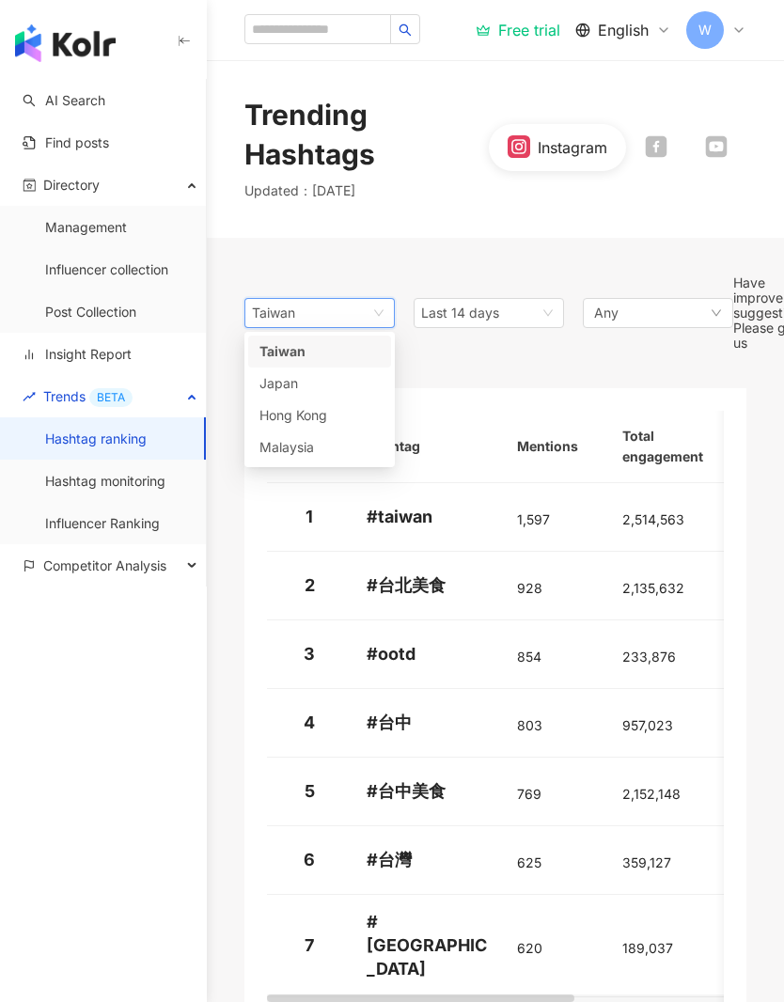
scroll to position [55, 0]
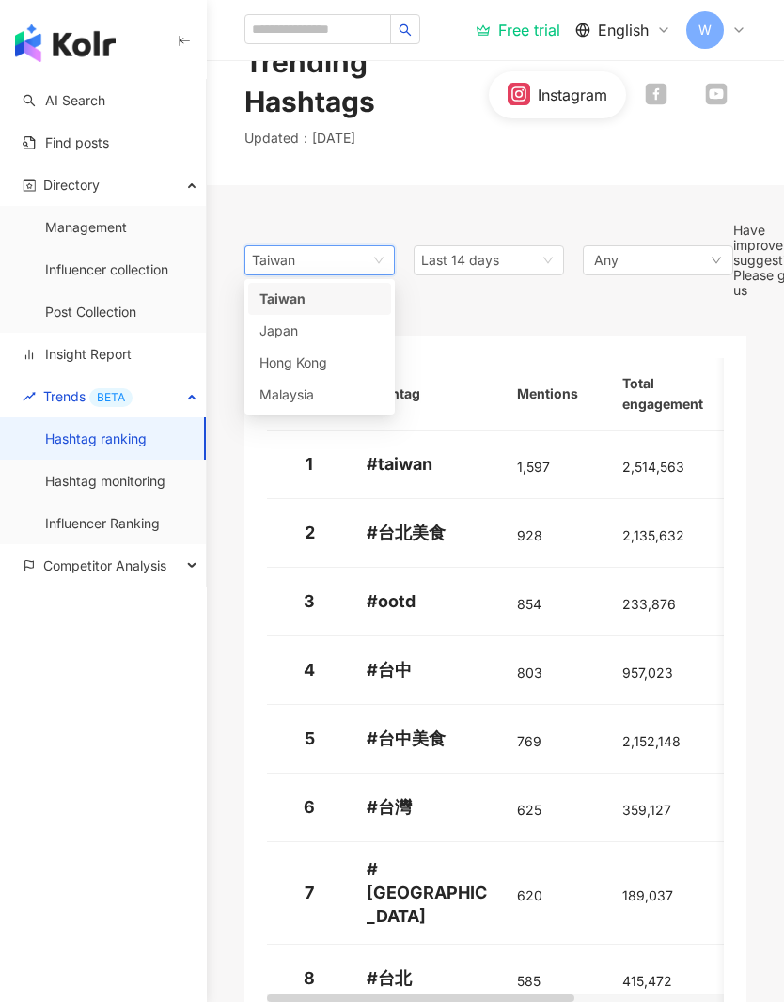
click at [258, 258] on div "Taiwan" at bounding box center [282, 260] width 61 height 28
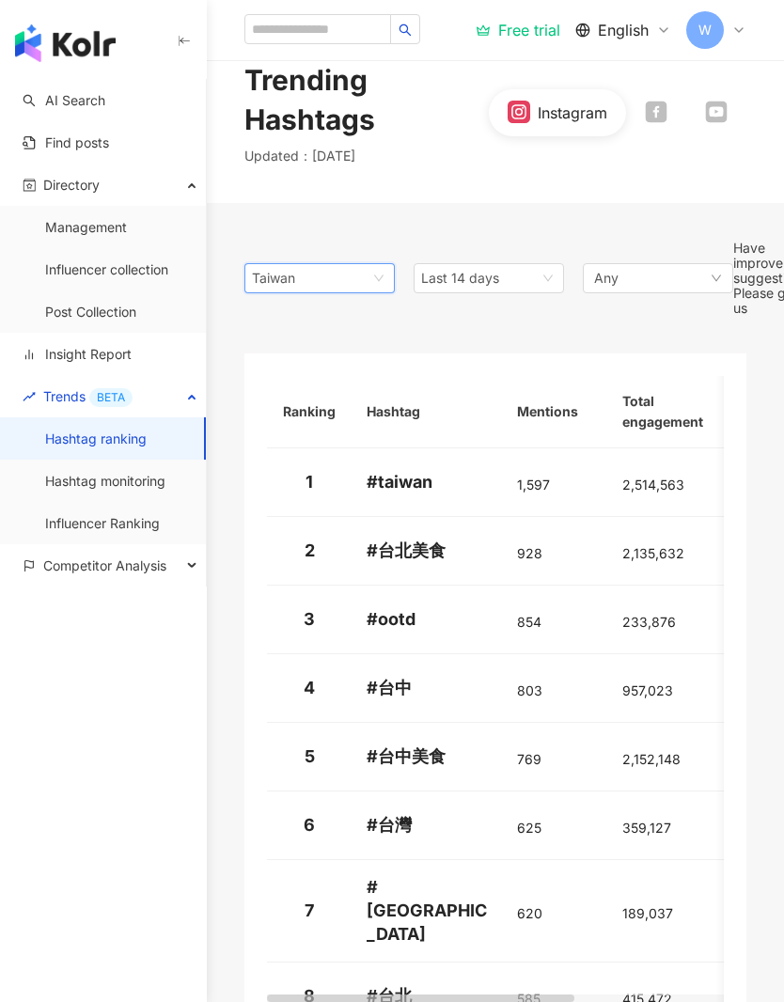
scroll to position [0, 0]
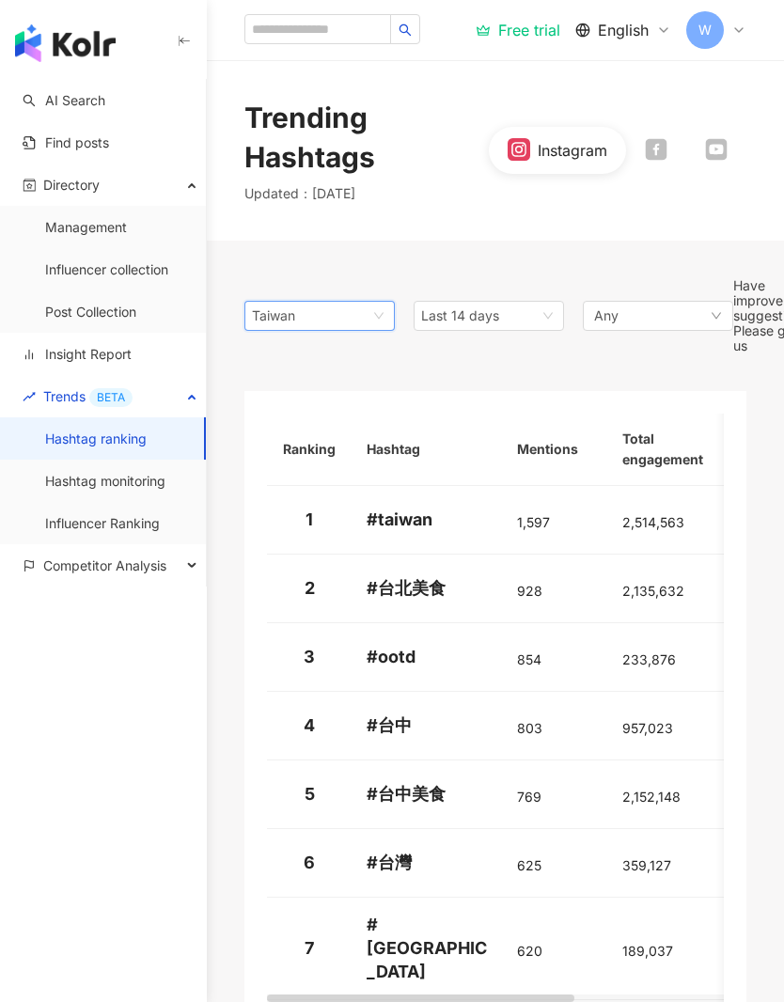
click at [54, 528] on link "Influencer Ranking" at bounding box center [102, 523] width 115 height 19
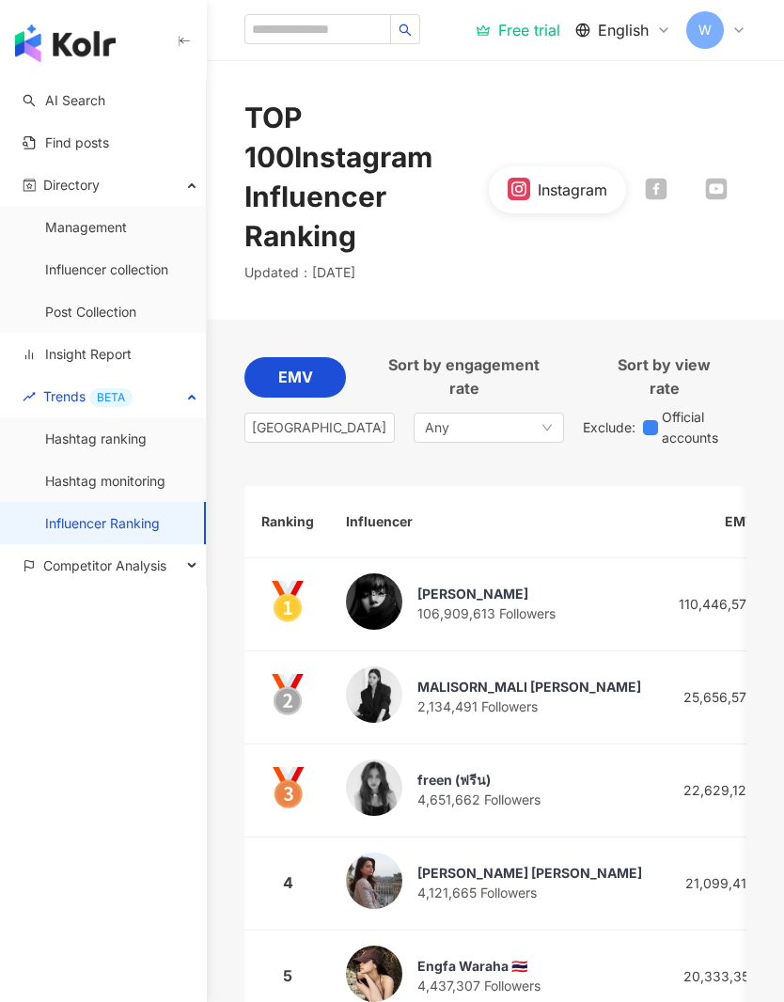
click at [264, 426] on div "[GEOGRAPHIC_DATA]" at bounding box center [282, 428] width 61 height 28
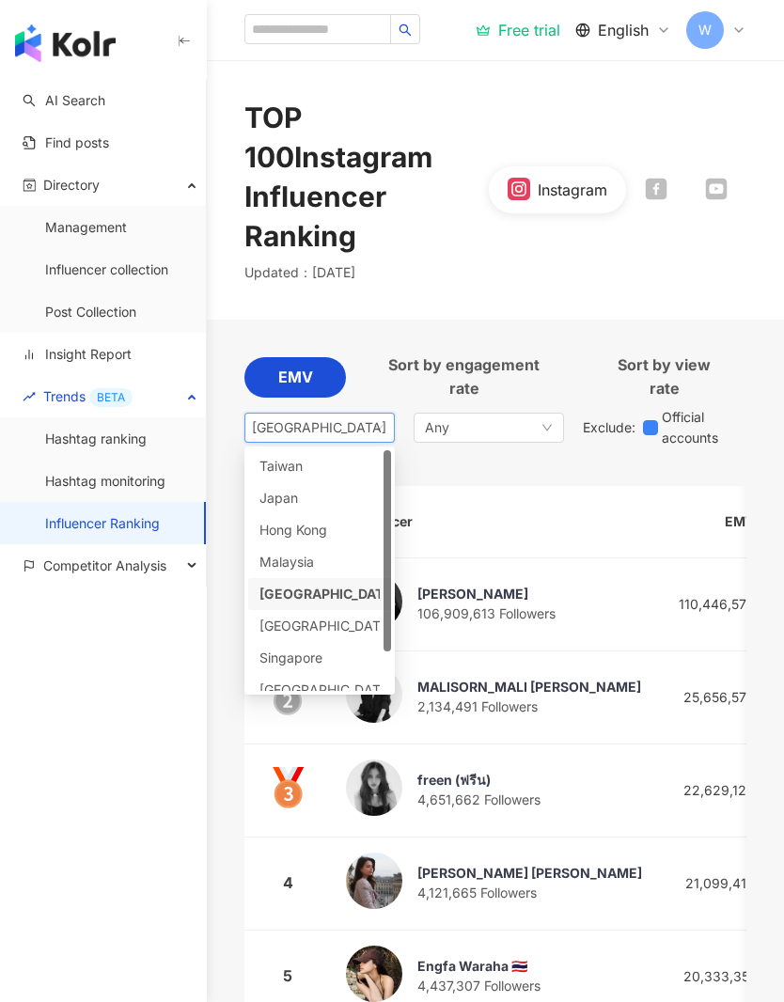
click at [590, 461] on div "EMV Sort by engagement rate Sort by view rate Thailand my th vn Taiwan Japan Ho…" at bounding box center [495, 923] width 502 height 1207
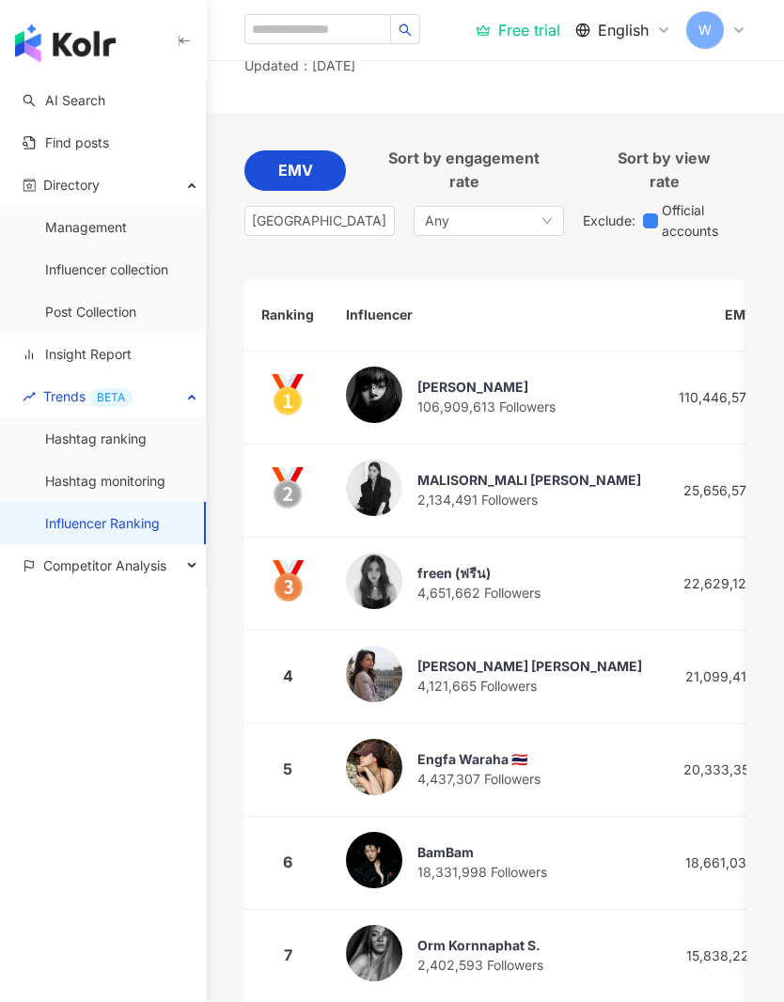
scroll to position [186, 0]
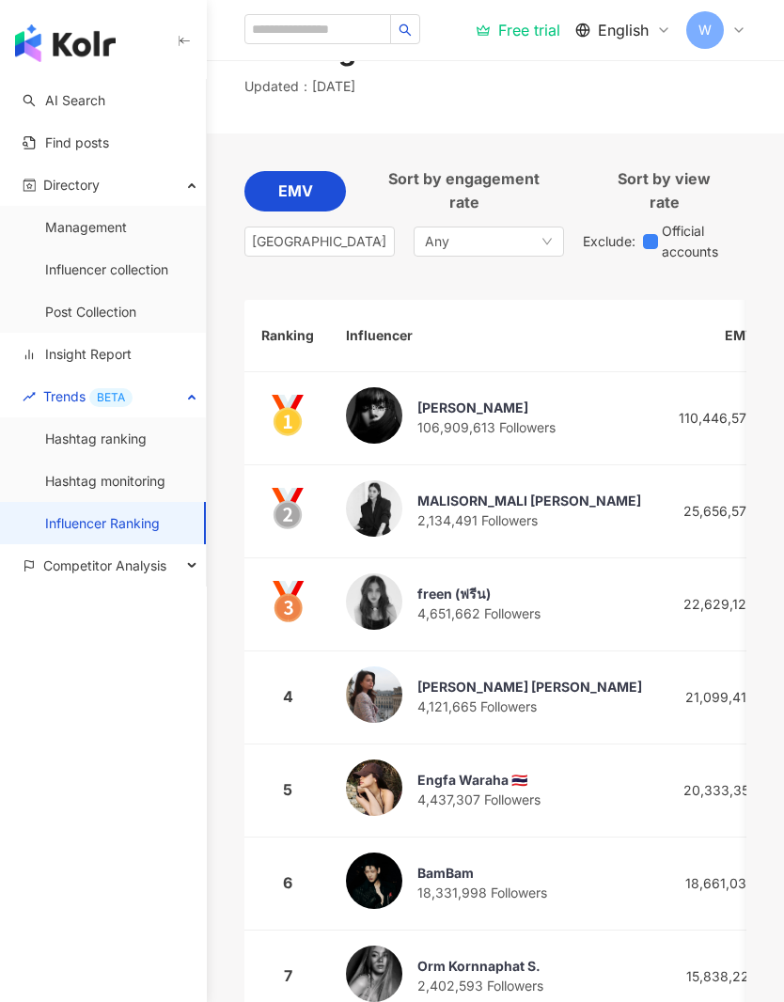
click at [548, 237] on icon "down" at bounding box center [547, 241] width 11 height 11
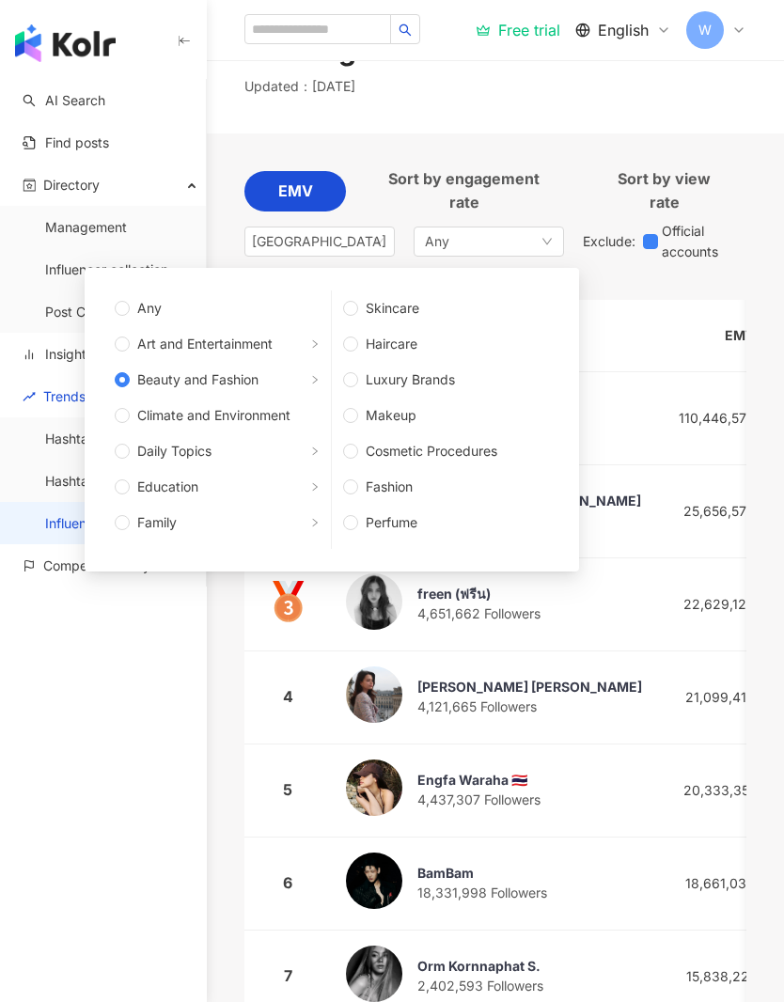
click at [505, 486] on span "Fashion" at bounding box center [453, 487] width 191 height 21
click at [534, 479] on span "Fashion" at bounding box center [453, 487] width 191 height 21
click at [649, 282] on div "EMV Sort by engagement rate Sort by view rate Thailand my th vn Taiwan Japan Ho…" at bounding box center [495, 737] width 502 height 1207
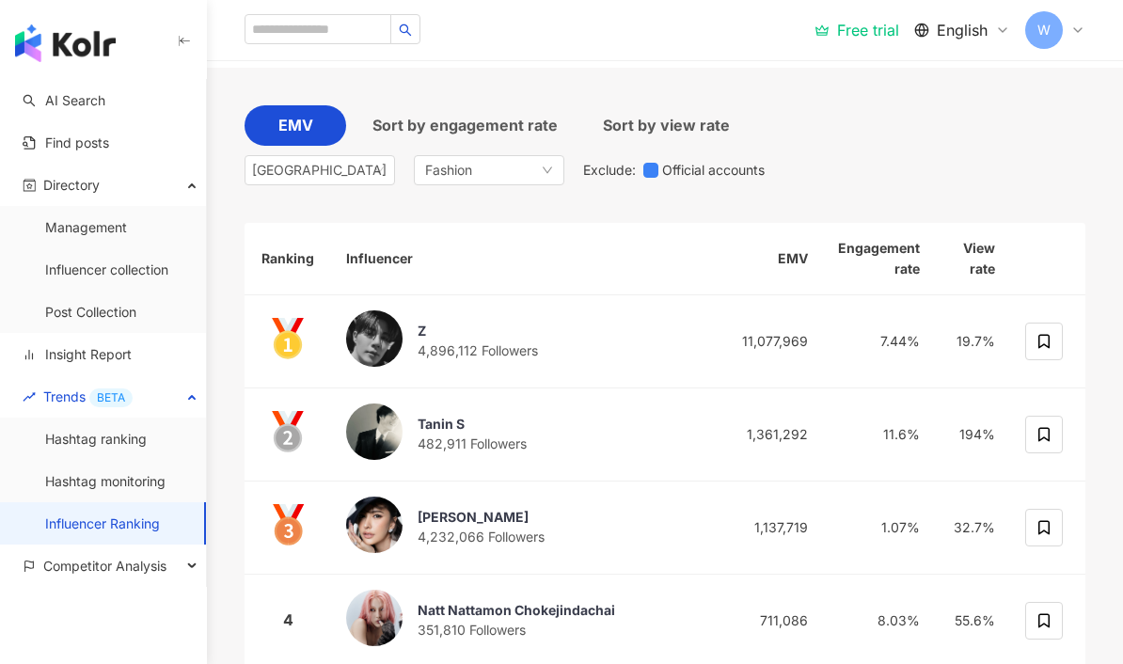
scroll to position [135, 0]
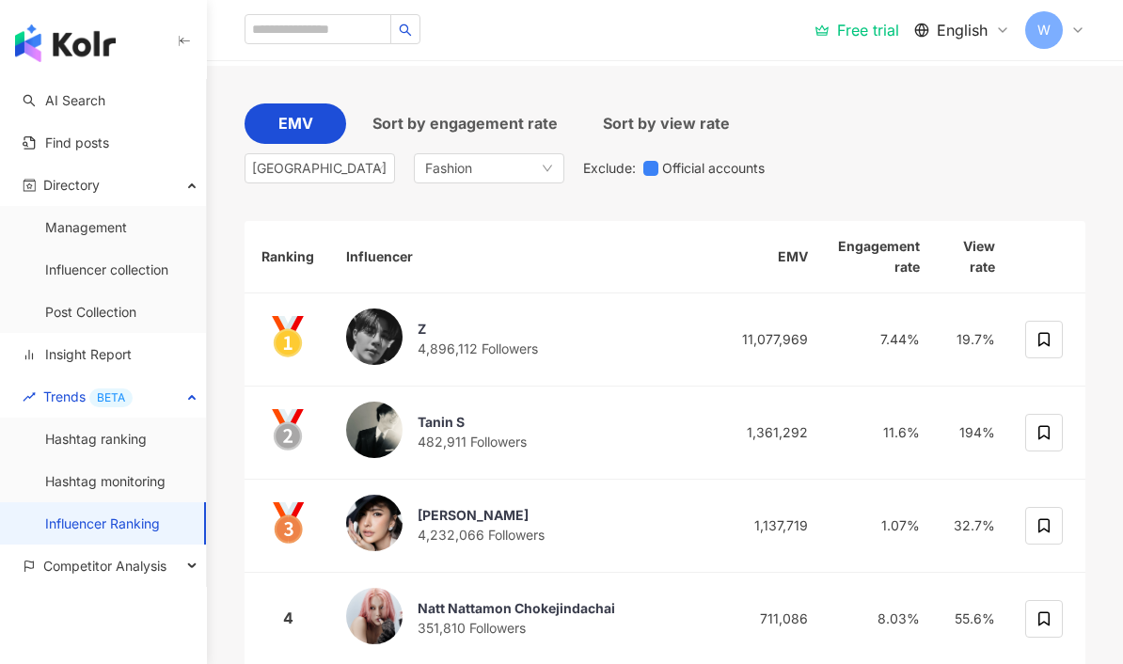
click at [542, 170] on icon "down" at bounding box center [547, 168] width 11 height 11
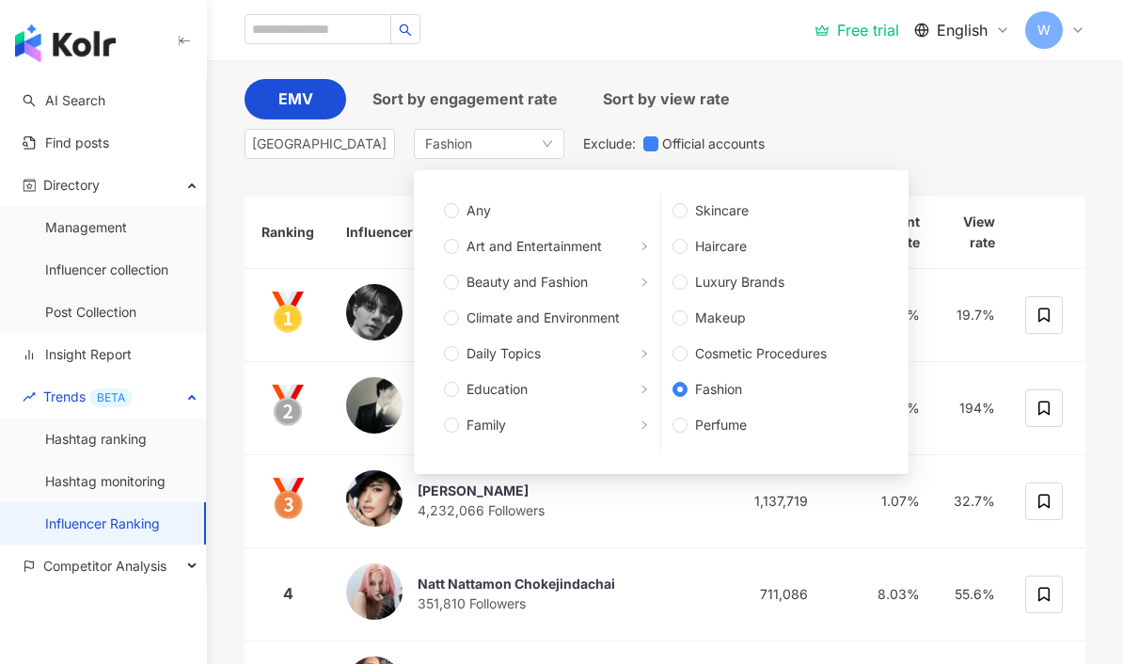
scroll to position [141, 0]
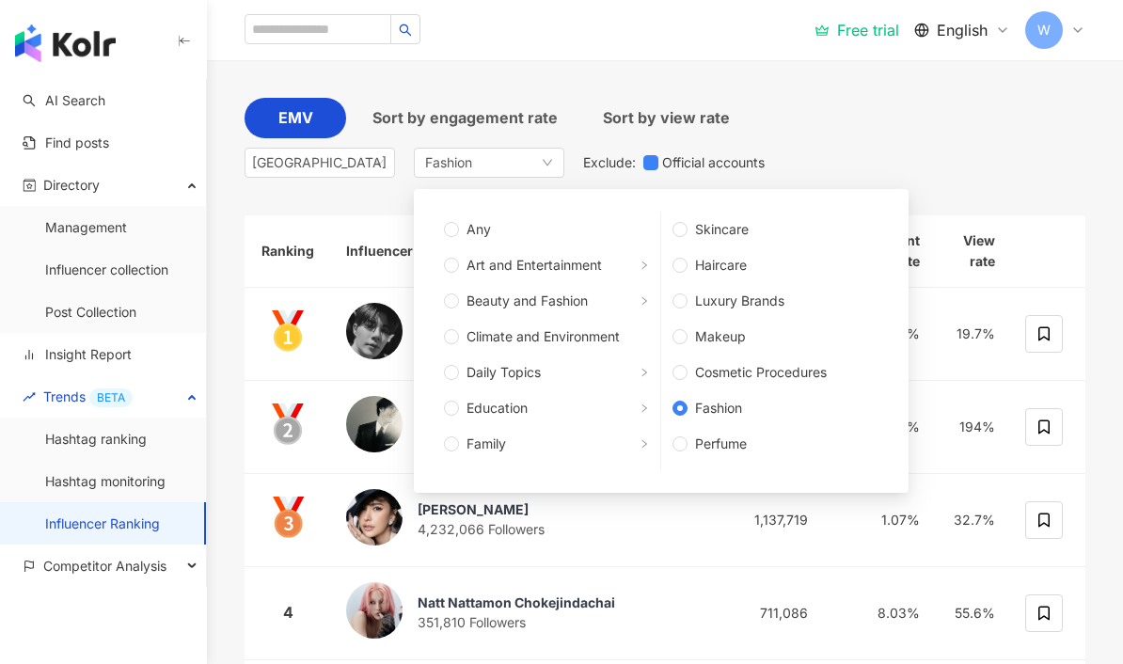
click at [747, 228] on span "Skincare" at bounding box center [782, 229] width 191 height 21
click at [561, 307] on span "Beauty and Fashion" at bounding box center [526, 301] width 121 height 21
click at [712, 227] on span "Skincare" at bounding box center [782, 229] width 191 height 21
click at [783, 125] on div "EMV Sort by engagement rate Sort by view rate Thailand my th vn Taiwan Japan Ho…" at bounding box center [664, 142] width 841 height 89
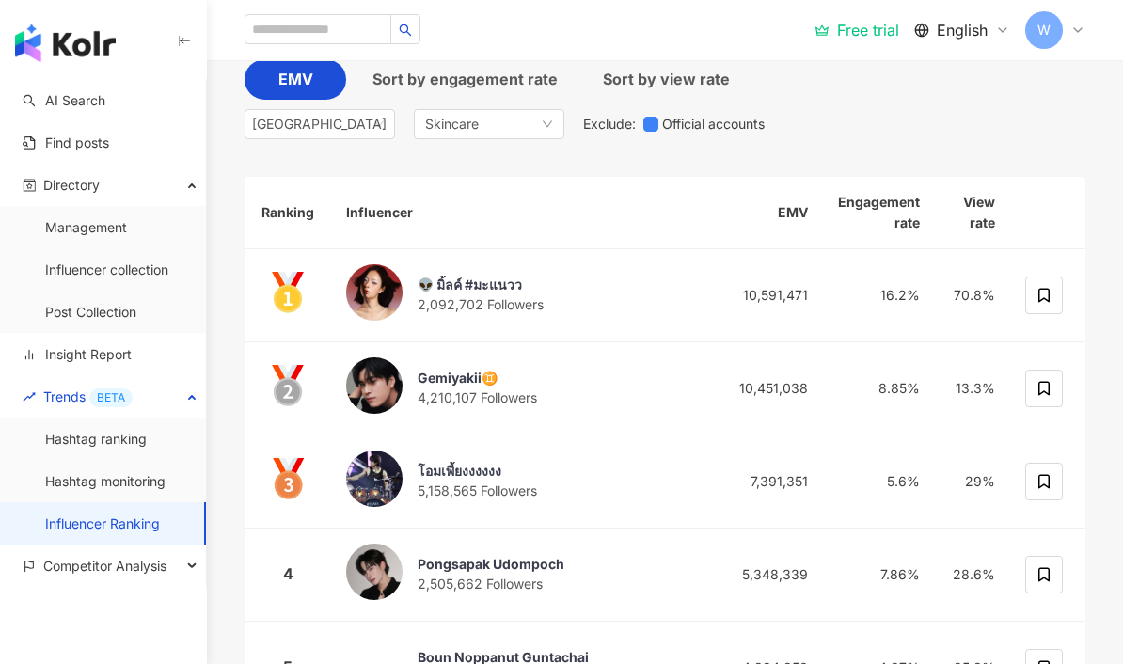
scroll to position [120, 0]
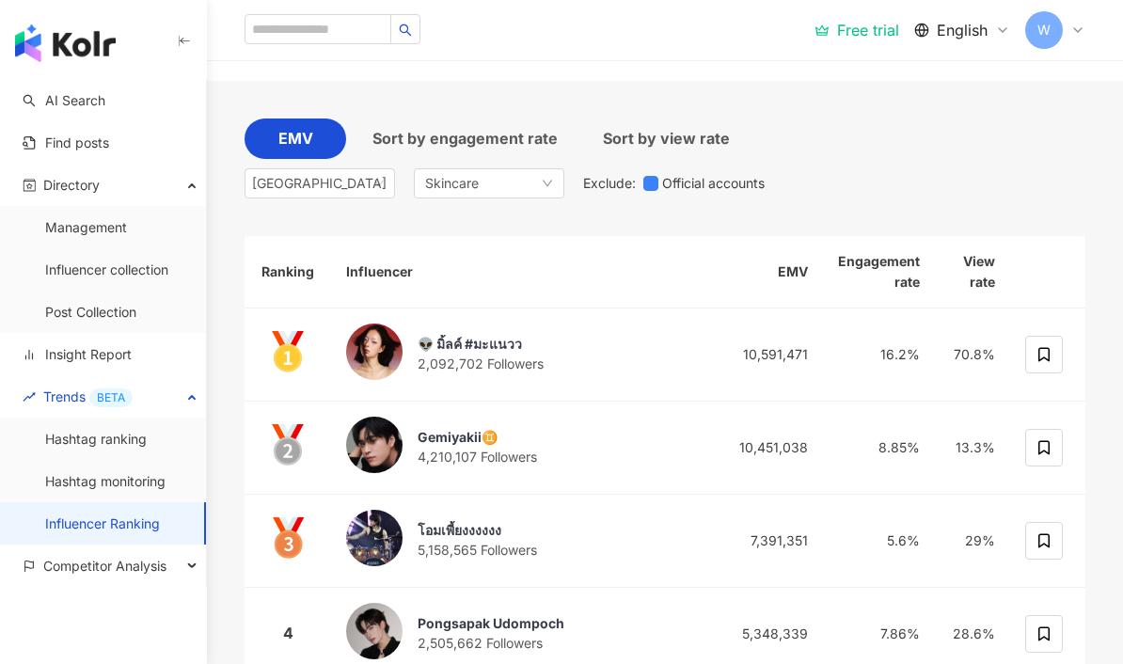
click at [550, 183] on icon "down" at bounding box center [547, 183] width 11 height 11
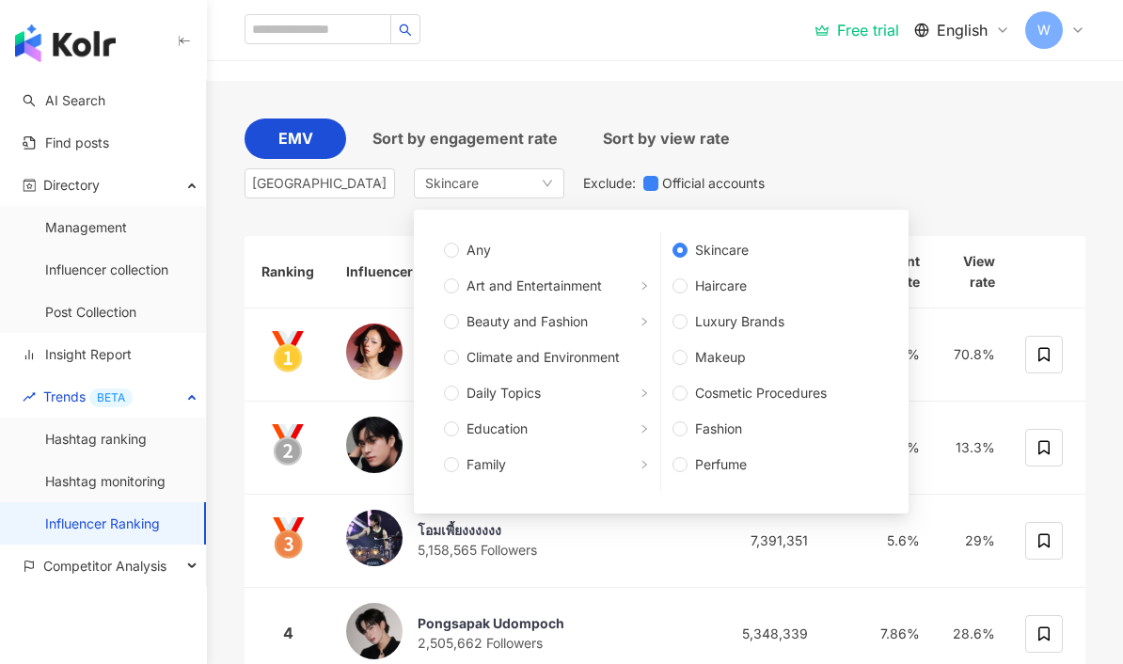
click at [569, 319] on span "Beauty and Fashion" at bounding box center [526, 321] width 121 height 21
click at [750, 325] on span "Luxury Brands" at bounding box center [782, 321] width 191 height 21
click at [471, 321] on span "Beauty and Fashion" at bounding box center [526, 321] width 121 height 21
click at [783, 127] on div "EMV Sort by engagement rate Sort by view rate Thailand my th vn Taiwan Japan Ho…" at bounding box center [664, 162] width 841 height 89
